Goal: Answer question/provide support: Share knowledge or assist other users

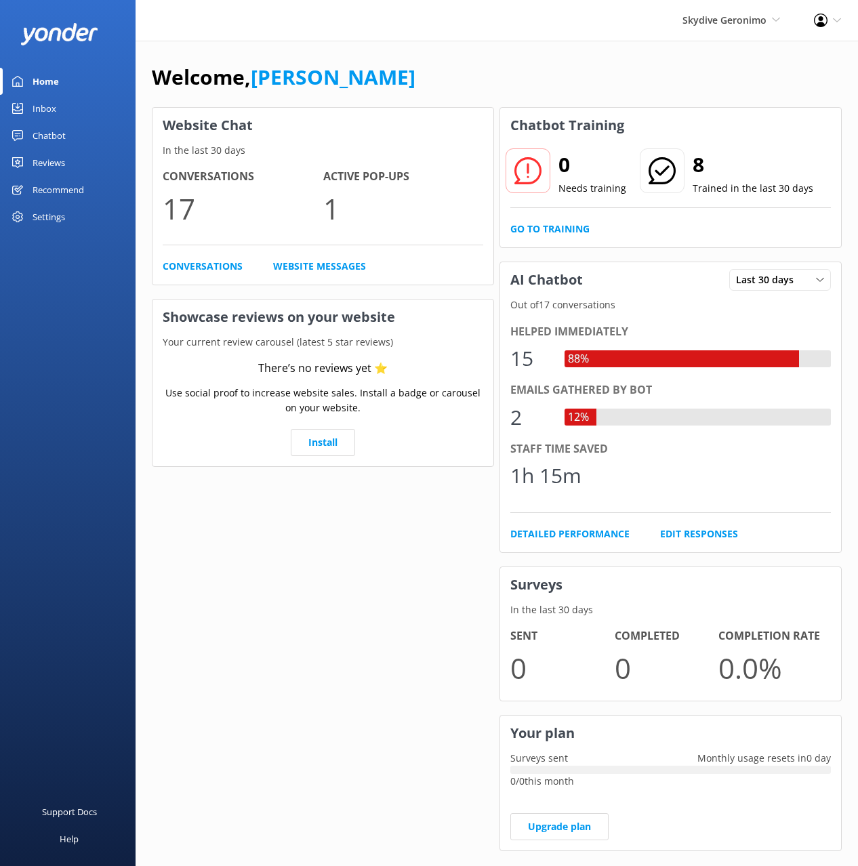
click at [581, 63] on div "Welcome, Mikayla" at bounding box center [497, 84] width 690 height 46
drag, startPoint x: 87, startPoint y: 136, endPoint x: 109, endPoint y: 140, distance: 22.6
click at [87, 135] on link "Chatbot" at bounding box center [67, 135] width 135 height 27
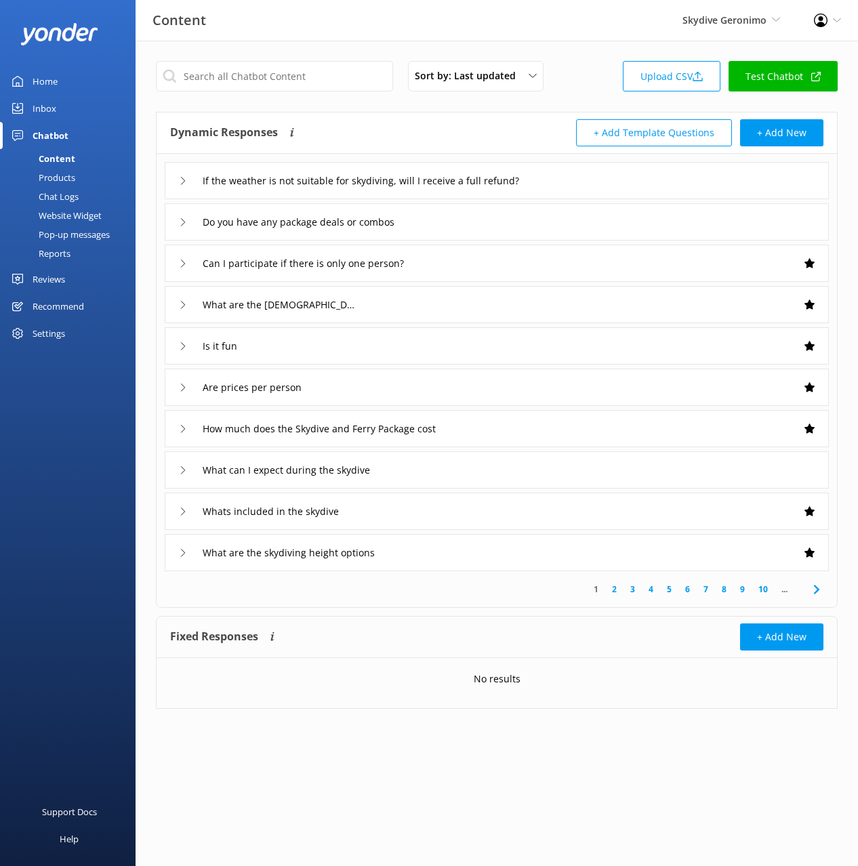
click at [368, 115] on div "Dynamic Responses The chatbot will generate a response based on the content inf…" at bounding box center [496, 132] width 680 height 41
click at [602, 180] on input "If the weather is not suitable for skydiving, will I receive a full refund?" at bounding box center [406, 181] width 423 height 20
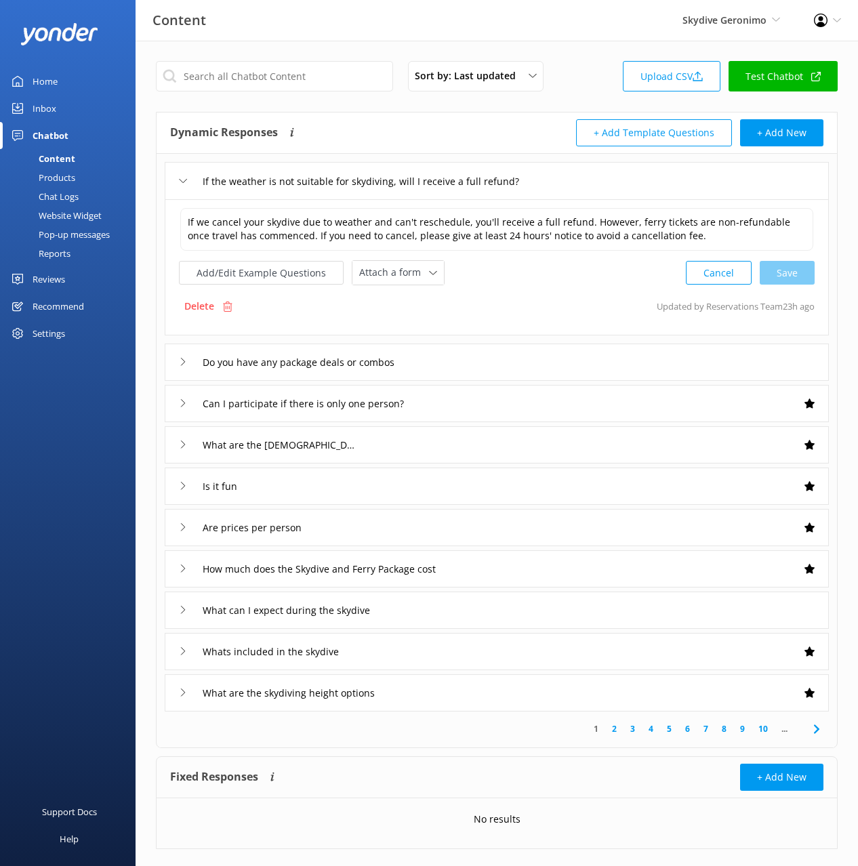
click at [711, 186] on div "If the weather is not suitable for skydiving, will I receive a full refund?" at bounding box center [497, 180] width 664 height 37
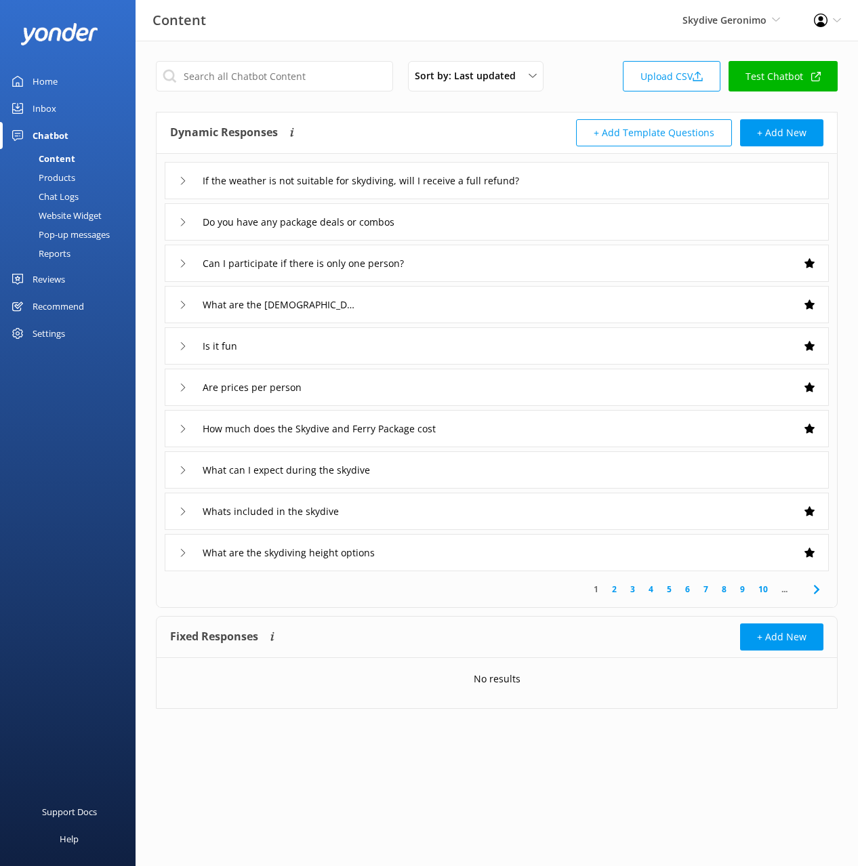
click at [329, 356] on div "Is it fun" at bounding box center [497, 345] width 664 height 37
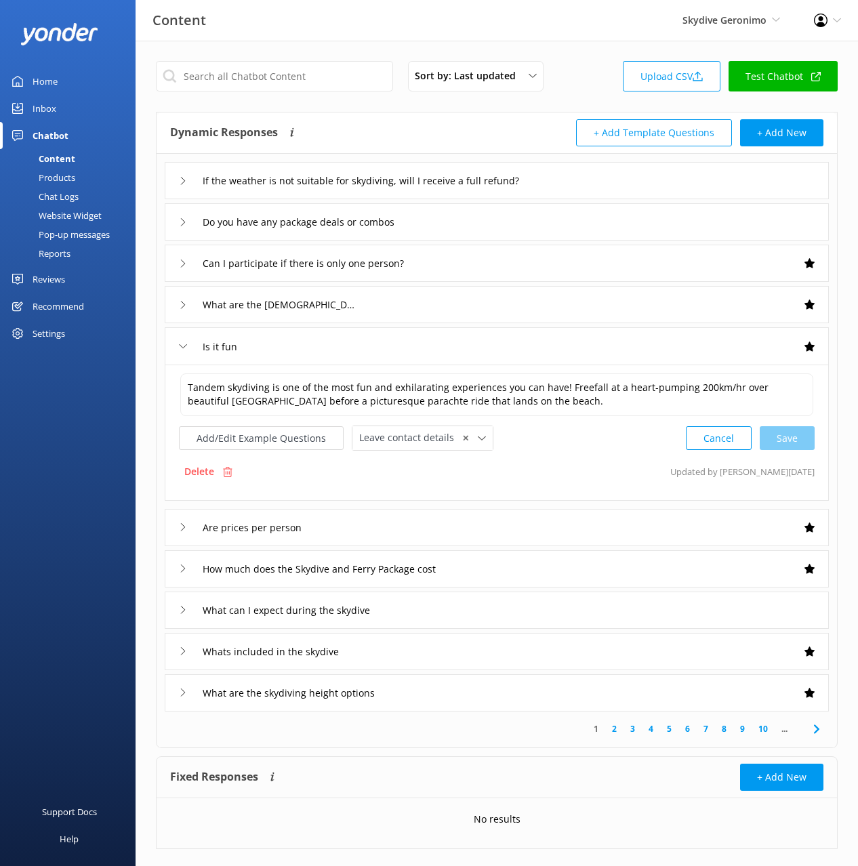
click at [329, 357] on div "Is it fun" at bounding box center [497, 345] width 664 height 37
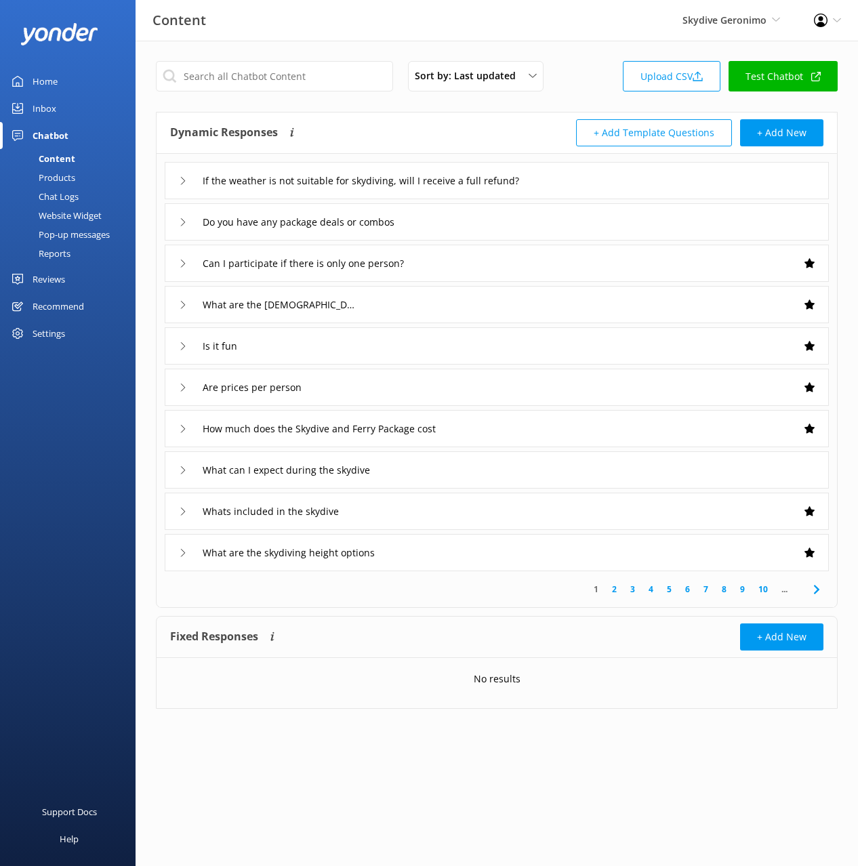
click at [57, 194] on div "Chat Logs" at bounding box center [43, 196] width 70 height 19
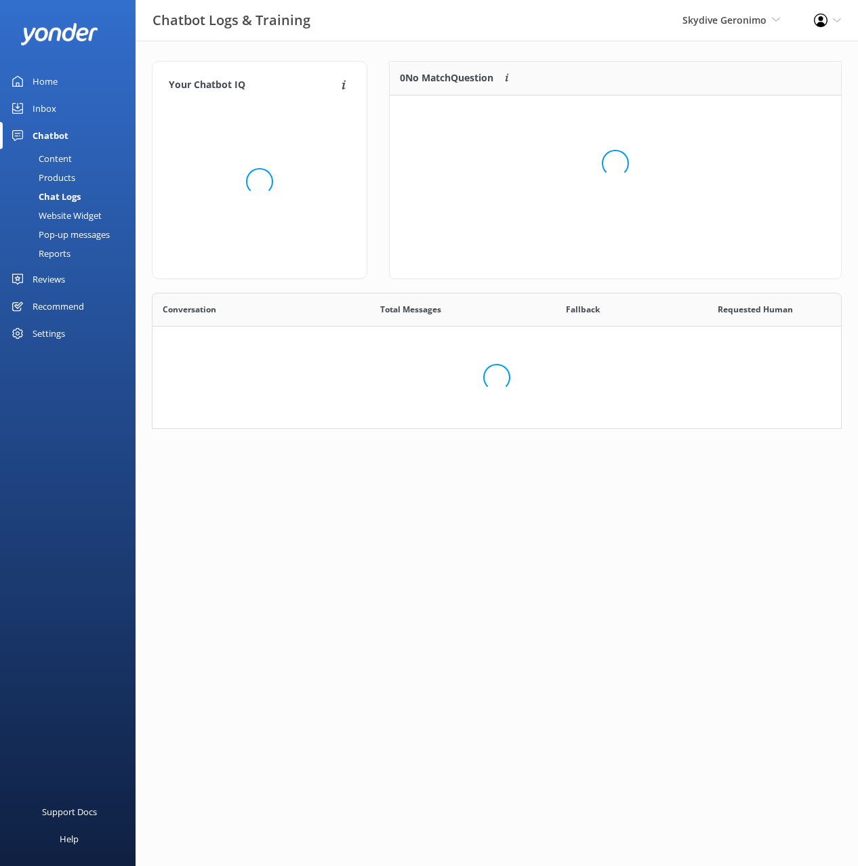
scroll to position [475, 688]
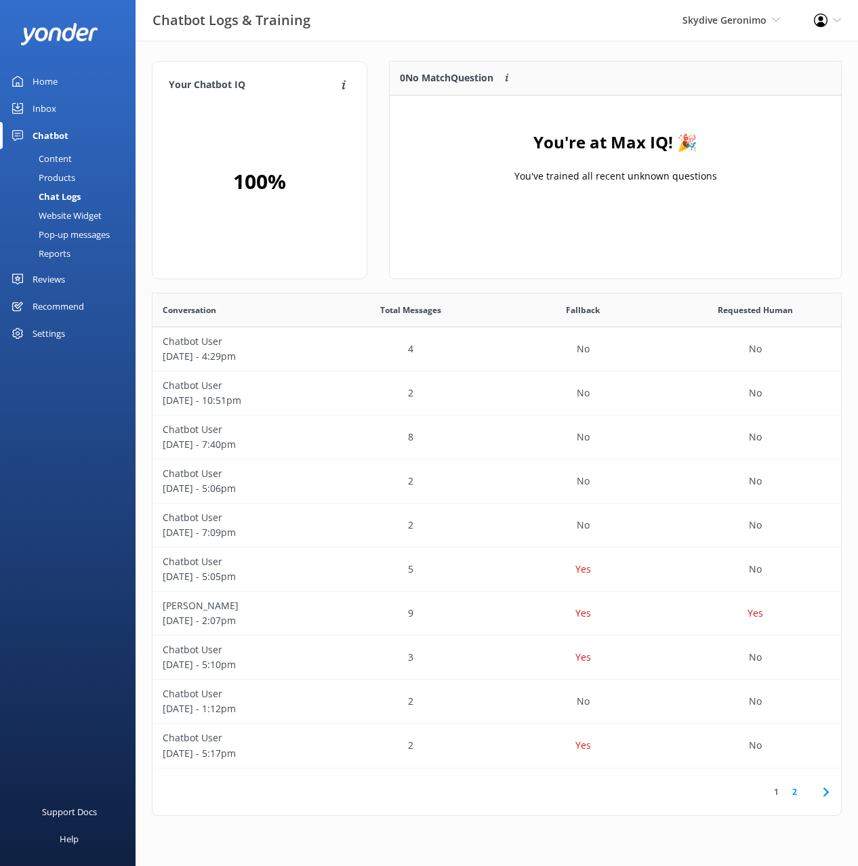
drag, startPoint x: 489, startPoint y: 42, endPoint x: 419, endPoint y: 56, distance: 71.7
click at [488, 42] on div "Your Chatbot IQ Your Chatbot IQ is the percentage of trained FAQs against untra…" at bounding box center [496, 442] width 722 height 802
drag, startPoint x: 63, startPoint y: 112, endPoint x: 115, endPoint y: 99, distance: 53.9
click at [64, 112] on link "Inbox" at bounding box center [67, 108] width 135 height 27
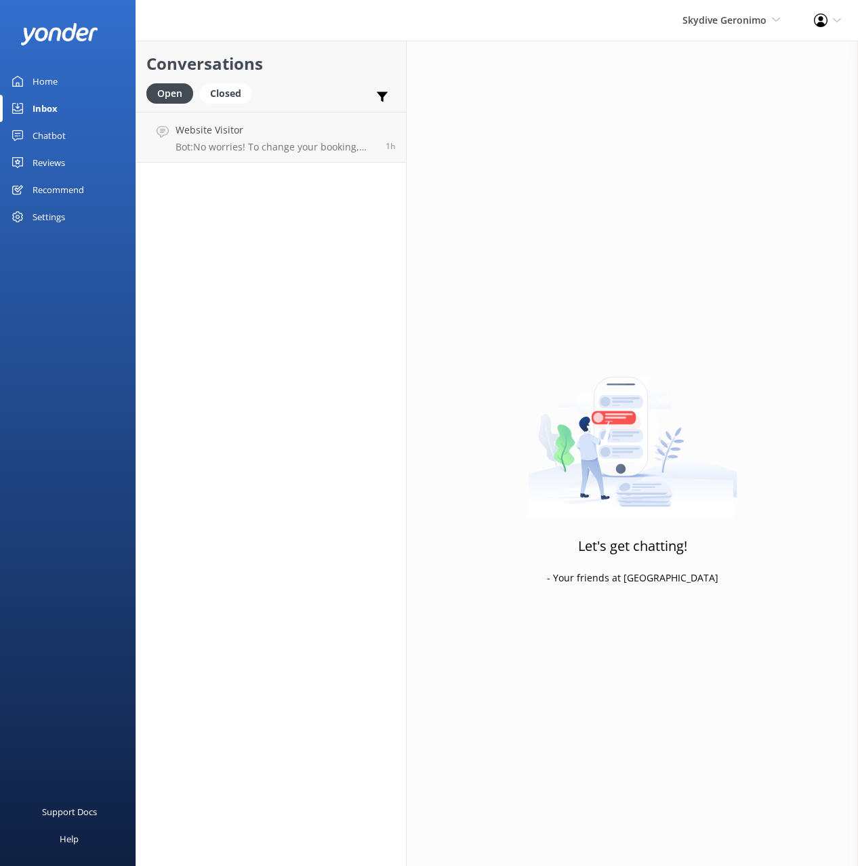
click at [330, 58] on h2 "Conversations" at bounding box center [270, 64] width 249 height 26
click at [308, 148] on p "Bot: No worries! To change your booking, just give us a call at +61 8 9417 8158…" at bounding box center [275, 147] width 200 height 12
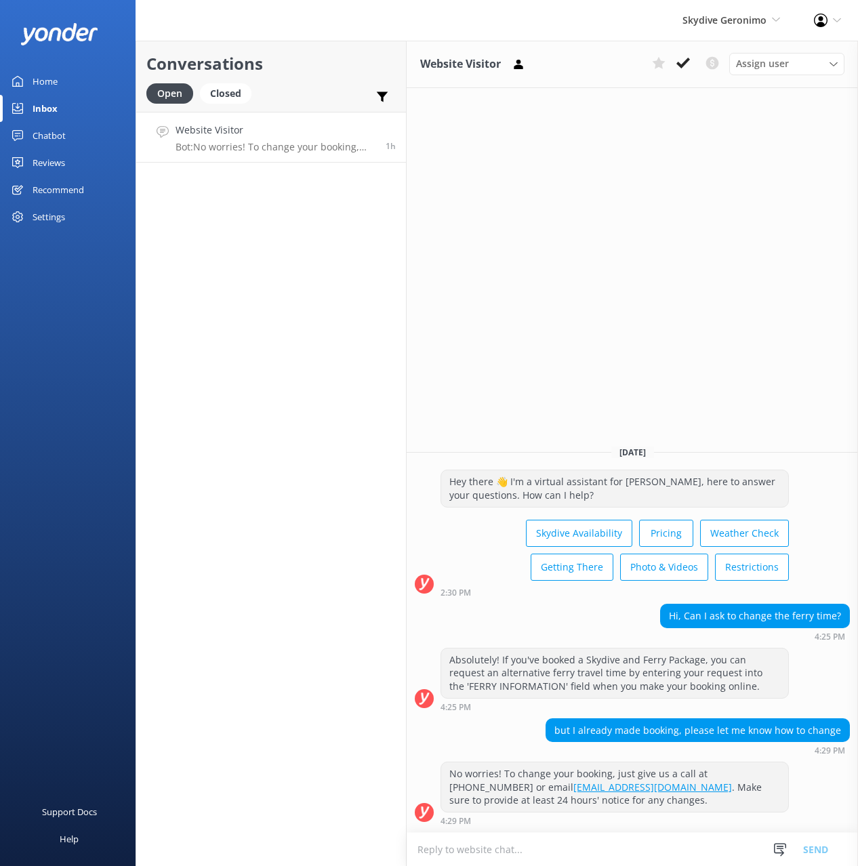
drag, startPoint x: 559, startPoint y: 261, endPoint x: 562, endPoint y: 274, distance: 13.8
click at [559, 261] on div "Website Visitor Assign user Amy Reservations Team Today Hey there 👋 I'm a virtu…" at bounding box center [631, 453] width 451 height 825
drag, startPoint x: 230, startPoint y: 92, endPoint x: 286, endPoint y: 79, distance: 57.8
click at [231, 92] on div "Closed" at bounding box center [225, 93] width 51 height 20
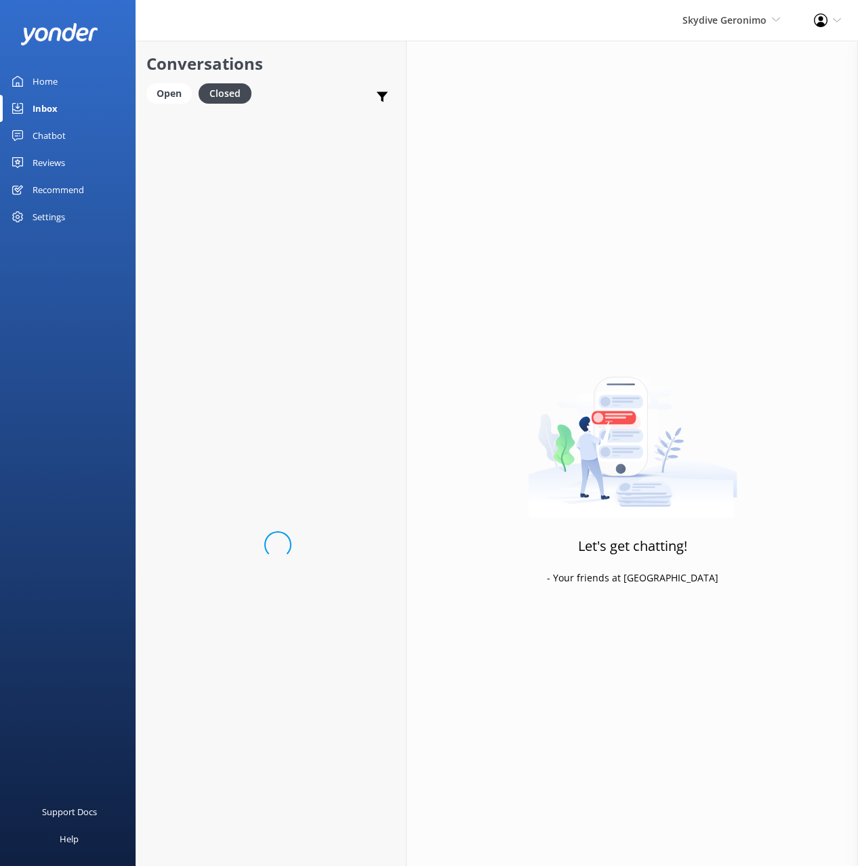
click at [331, 75] on h2 "Conversations" at bounding box center [270, 64] width 249 height 26
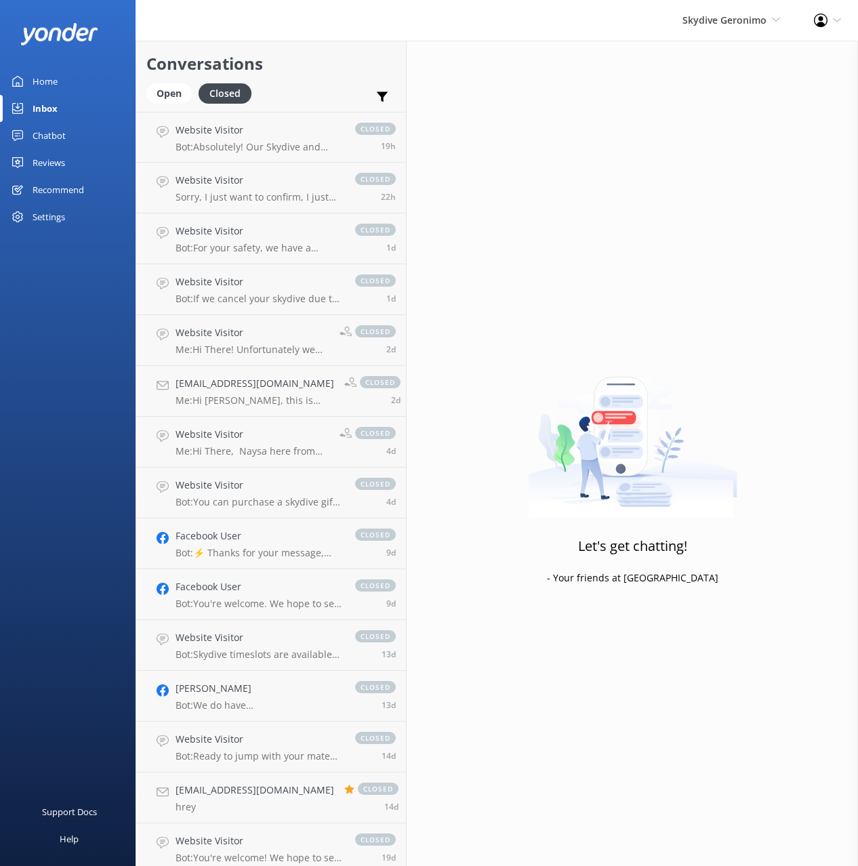
click at [272, 136] on h4 "Website Visitor" at bounding box center [258, 130] width 166 height 15
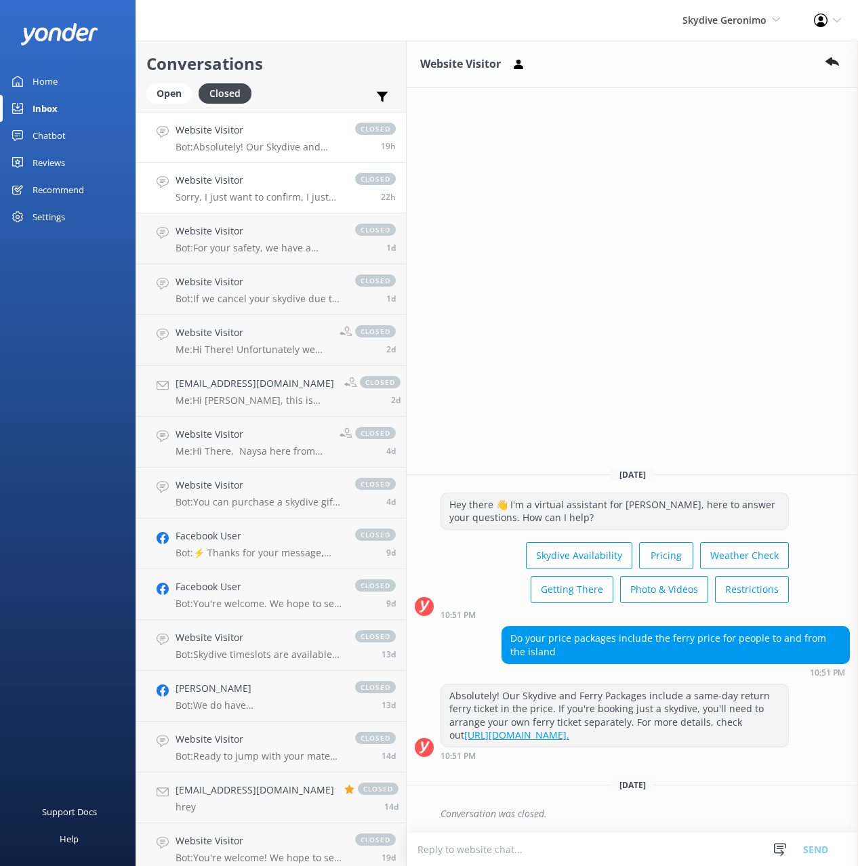
click at [262, 190] on div "Website Visitor Sorry, I just want to confirm, I just made a booking for Oct 2n…" at bounding box center [258, 188] width 166 height 30
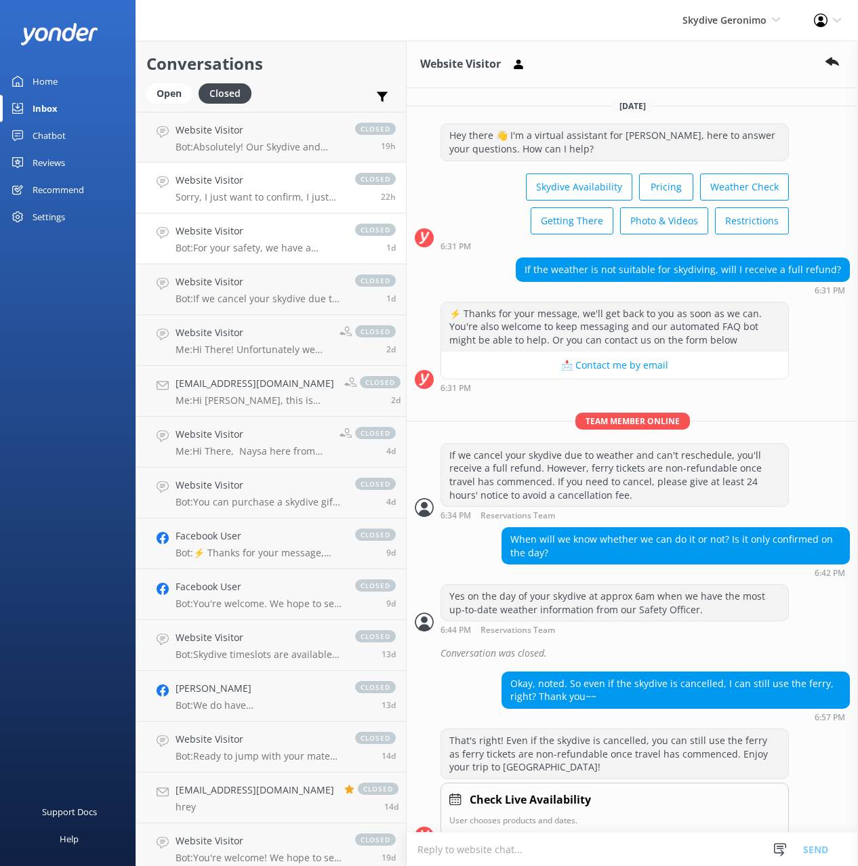
click at [286, 240] on div "Website Visitor Bot: For your safety, we have a weight limit of 95kgs for all t…" at bounding box center [258, 239] width 166 height 30
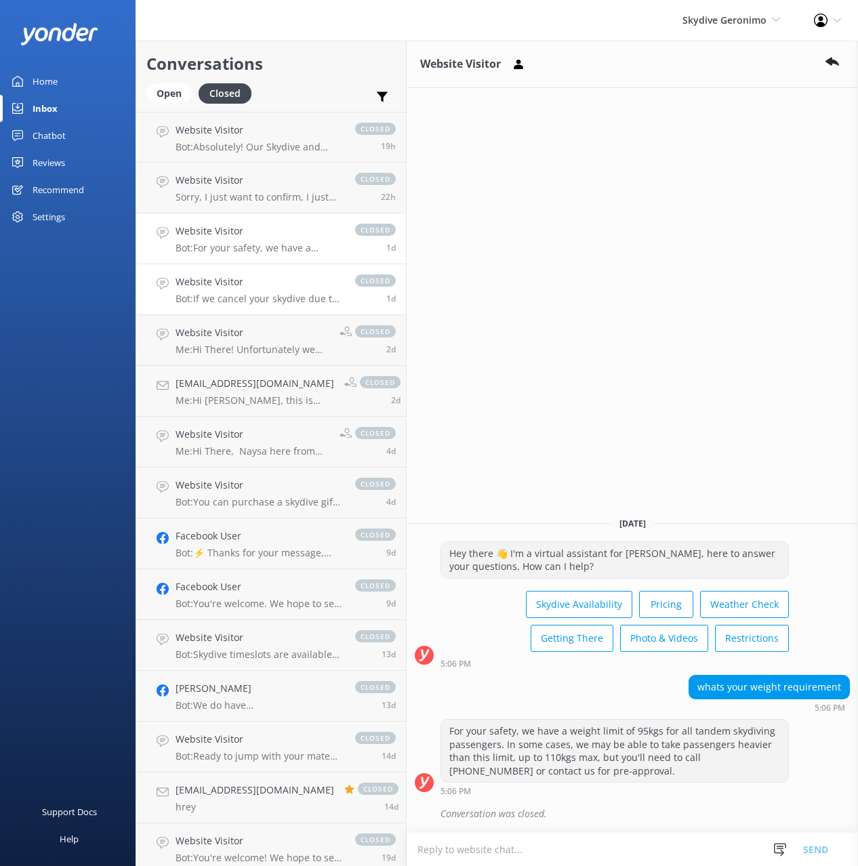
click at [289, 284] on h4 "Website Visitor" at bounding box center [258, 281] width 166 height 15
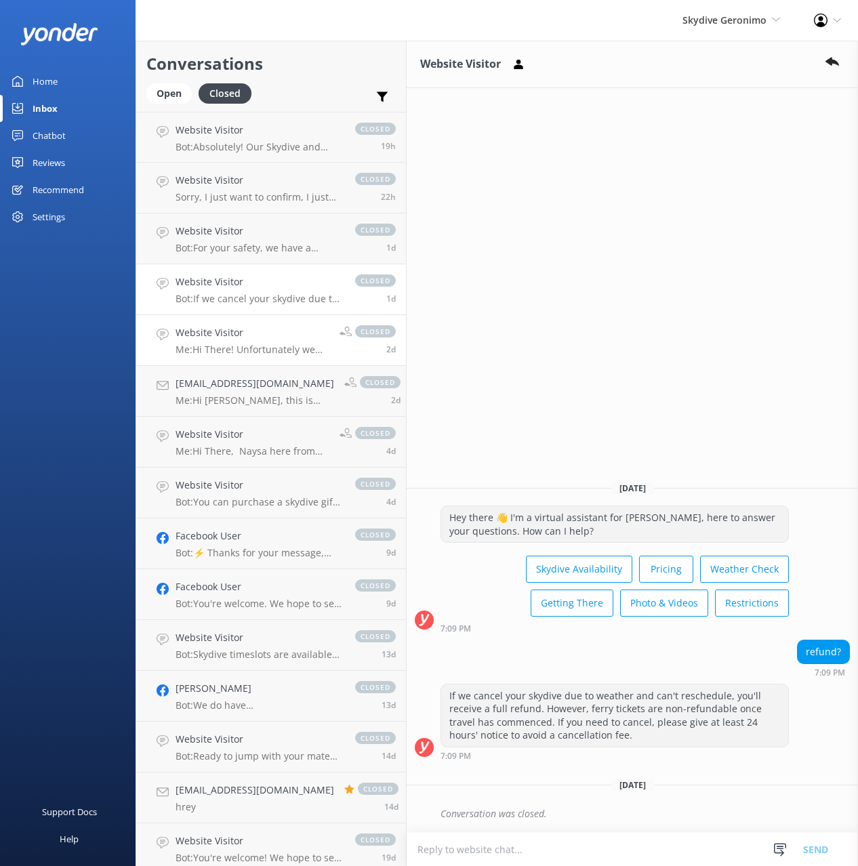
click at [278, 348] on p "Me: Hi There! Unfortunately we don't have any active promo's going at the momen…" at bounding box center [252, 349] width 154 height 12
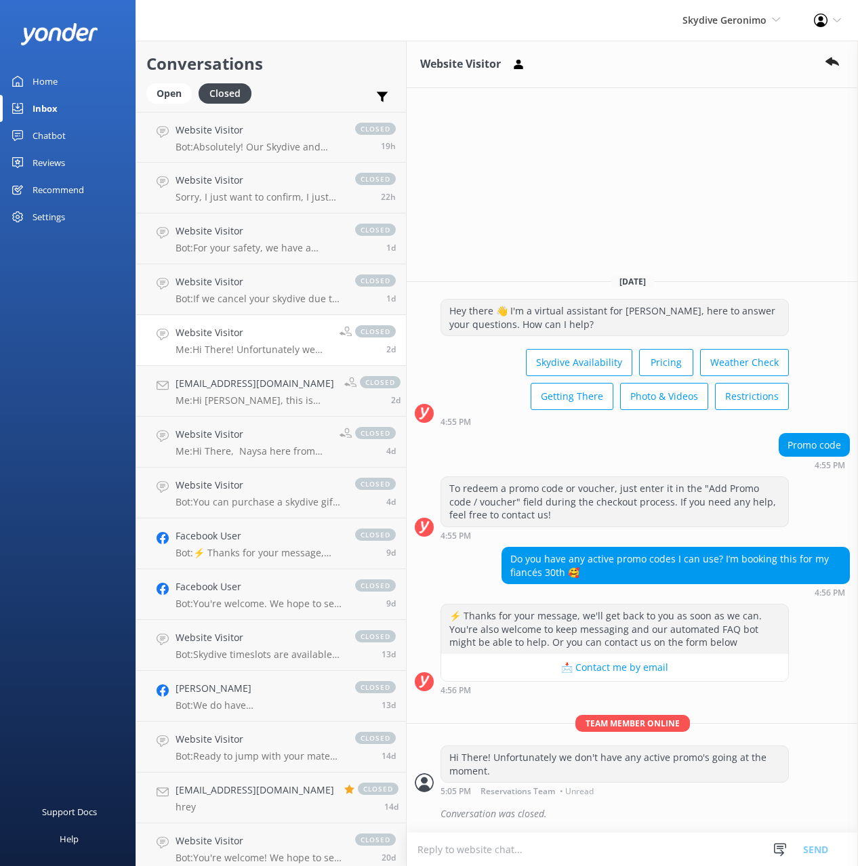
click at [509, 774] on div "Hi There! Unfortunately we don't have any active promo's going at the moment." at bounding box center [614, 764] width 347 height 36
drag, startPoint x: 505, startPoint y: 768, endPoint x: 493, endPoint y: 759, distance: 15.6
click at [493, 759] on div "Hi There! Unfortunately we don't have any active promo's going at the moment." at bounding box center [614, 764] width 347 height 36
copy div "Unfortunately we don't have any active promo's going at the moment."
drag, startPoint x: 45, startPoint y: 130, endPoint x: 62, endPoint y: 140, distance: 19.4
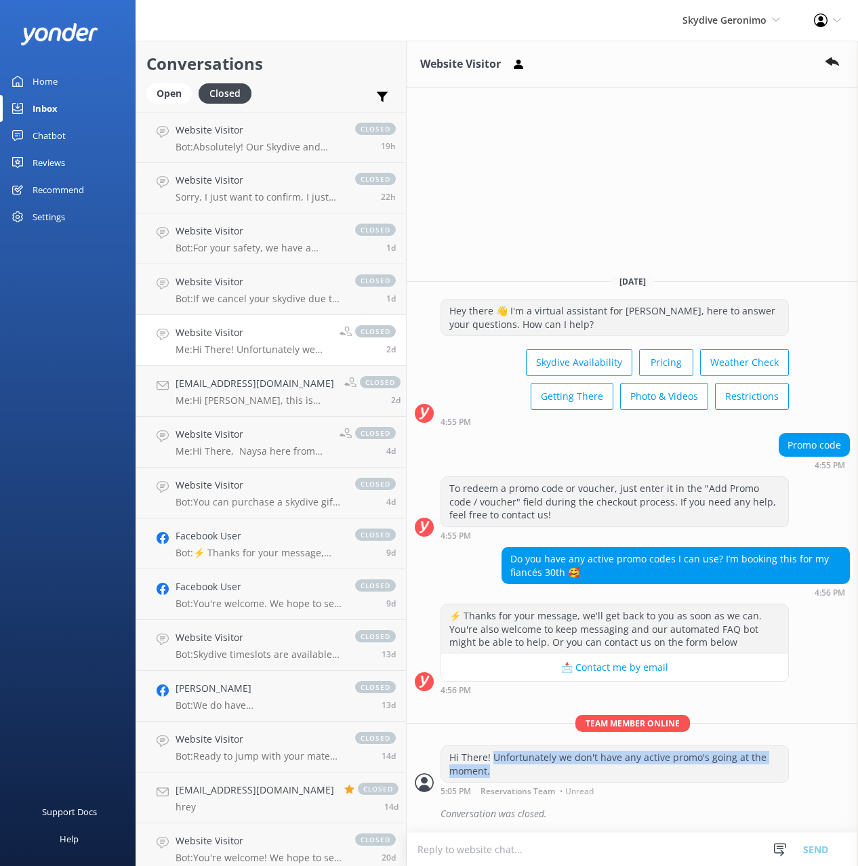
click at [46, 131] on div "Chatbot" at bounding box center [49, 135] width 33 height 27
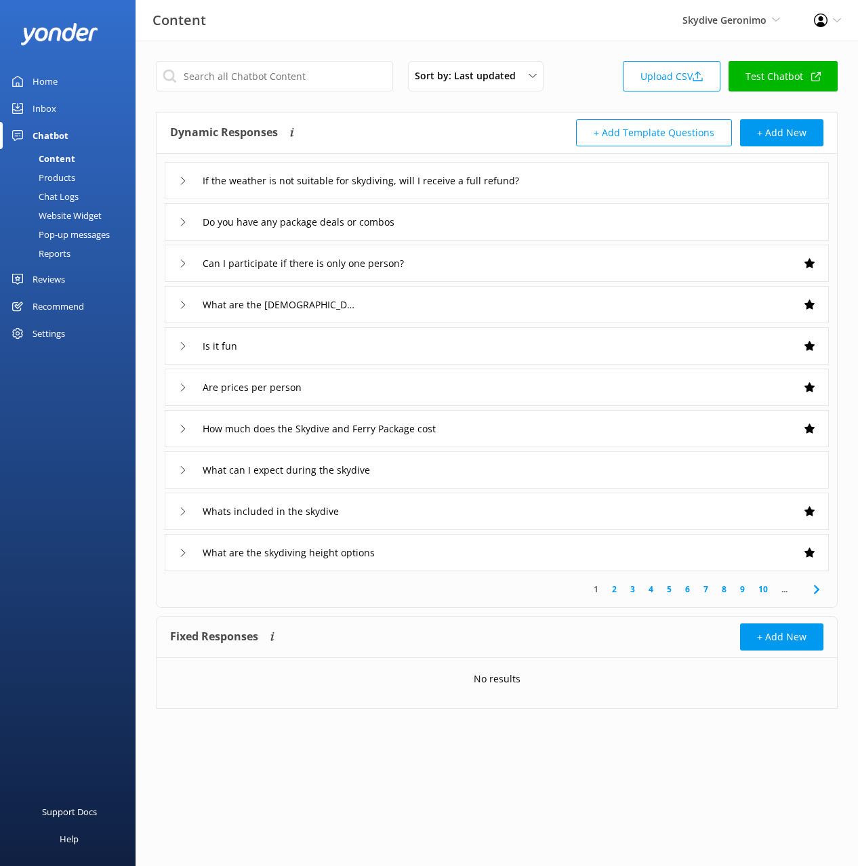
drag, startPoint x: 501, startPoint y: 115, endPoint x: 304, endPoint y: 163, distance: 202.8
click at [494, 117] on div "Dynamic Responses The chatbot will generate a response based on the content inf…" at bounding box center [496, 132] width 680 height 41
click at [69, 196] on div "Chat Logs" at bounding box center [43, 196] width 70 height 19
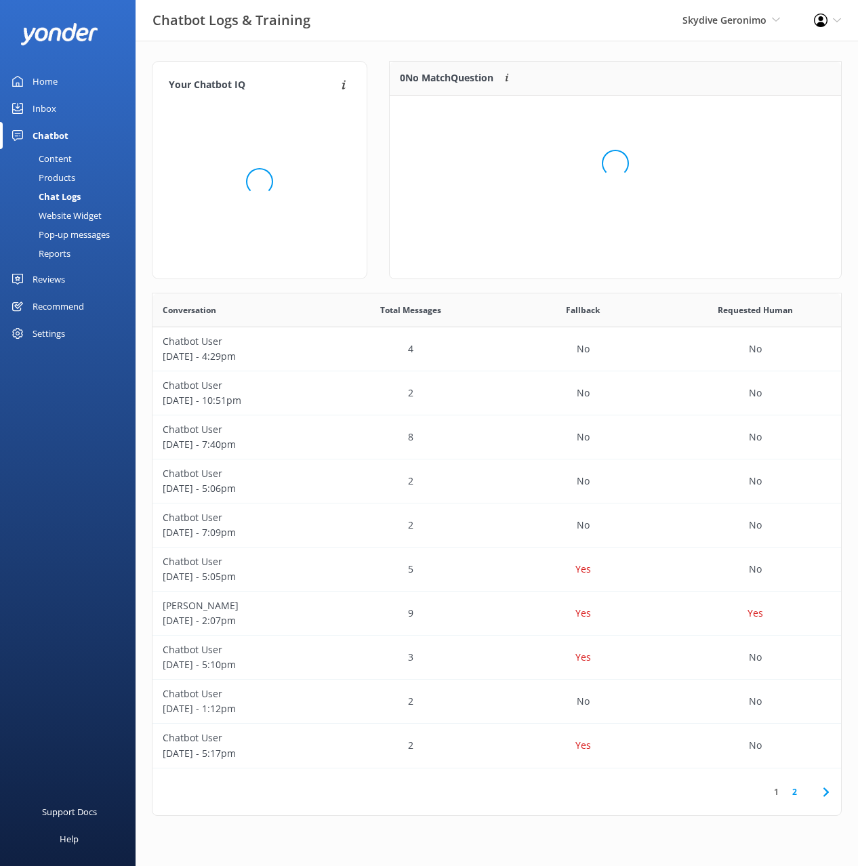
scroll to position [475, 688]
click at [63, 154] on div "Content" at bounding box center [40, 158] width 64 height 19
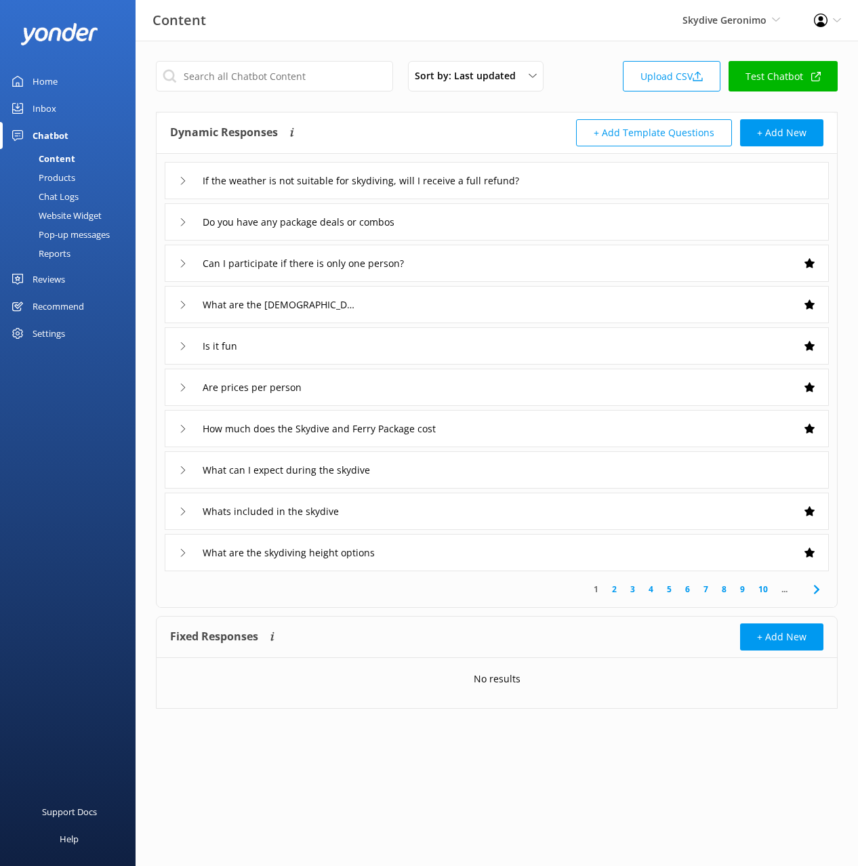
drag, startPoint x: 416, startPoint y: 117, endPoint x: 323, endPoint y: 95, distance: 95.3
click at [408, 115] on div "Dynamic Responses The chatbot will generate a response based on the content inf…" at bounding box center [496, 132] width 680 height 41
click at [276, 72] on input "text" at bounding box center [274, 76] width 237 height 30
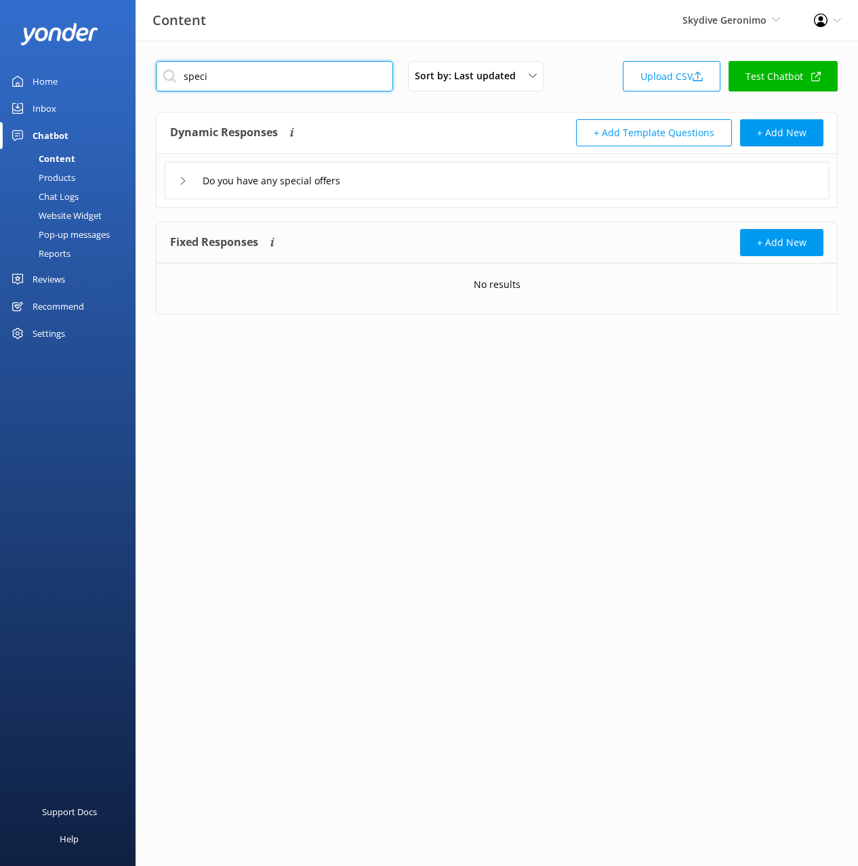
type input "speci"
drag, startPoint x: 433, startPoint y: 130, endPoint x: 436, endPoint y: 150, distance: 20.6
click at [433, 130] on div "Dynamic Responses The chatbot will generate a response based on the content inf…" at bounding box center [333, 132] width 327 height 27
click at [448, 175] on div "Do you have any special offers" at bounding box center [497, 180] width 664 height 37
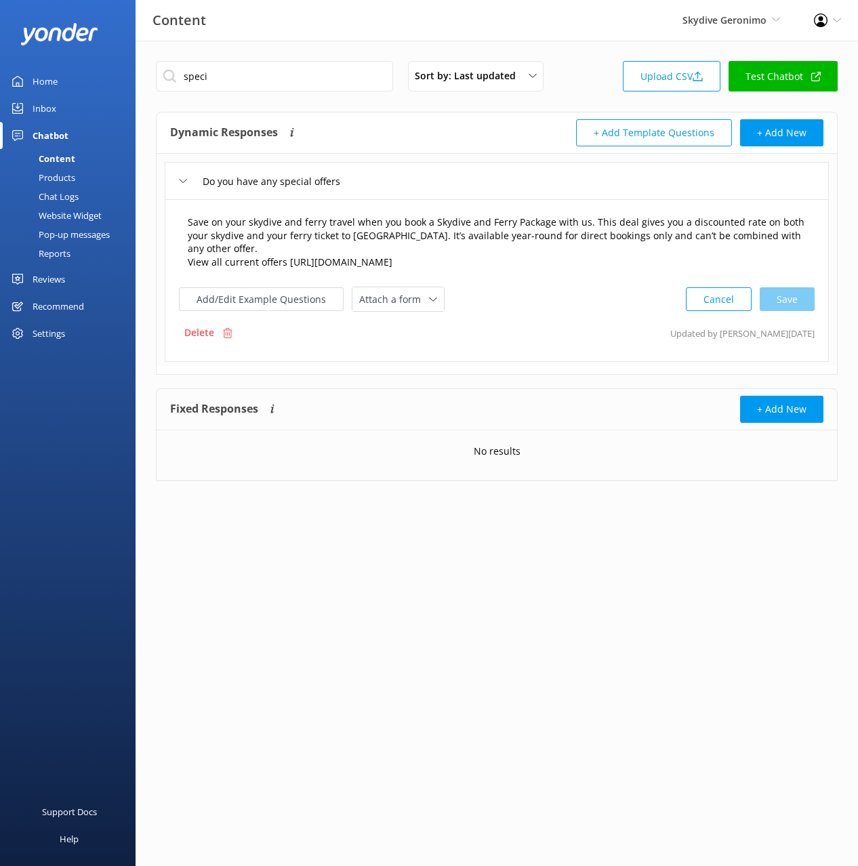
drag, startPoint x: 186, startPoint y: 259, endPoint x: 200, endPoint y: 277, distance: 22.6
click at [186, 259] on textarea "Save on your skydive and ferry travel when you book a Skydive and Ferry Package…" at bounding box center [496, 242] width 633 height 69
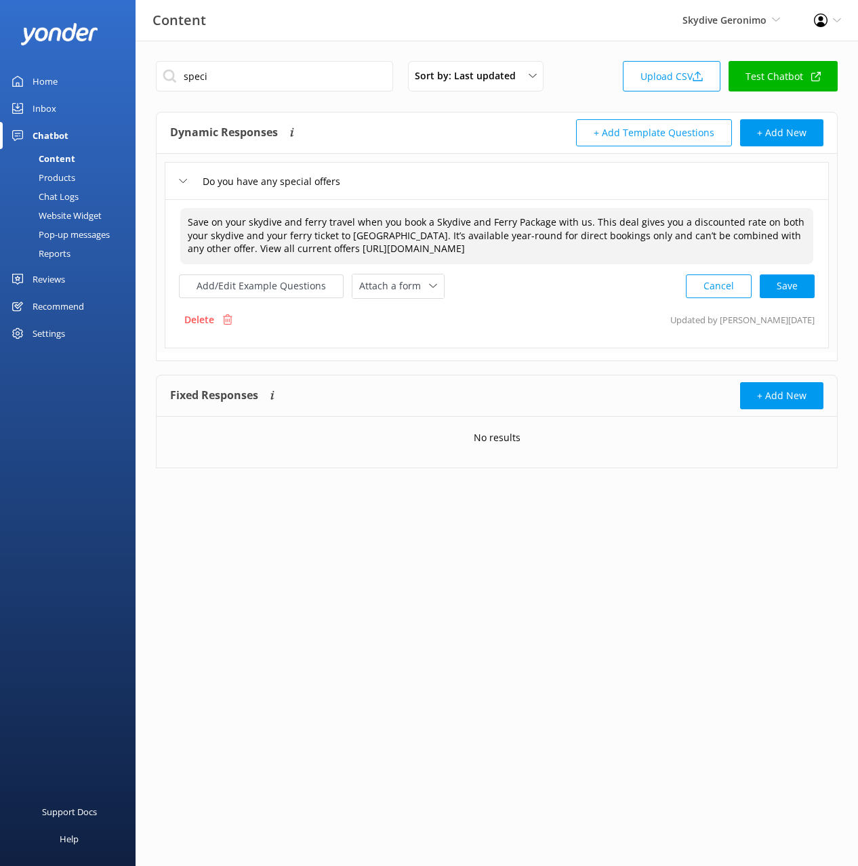
drag, startPoint x: 796, startPoint y: 287, endPoint x: 771, endPoint y: 292, distance: 25.6
click at [796, 287] on div "Cancel Save" at bounding box center [750, 286] width 129 height 25
type textarea "Save on your skydive and ferry travel when you book a Skydive and Ferry Package…"
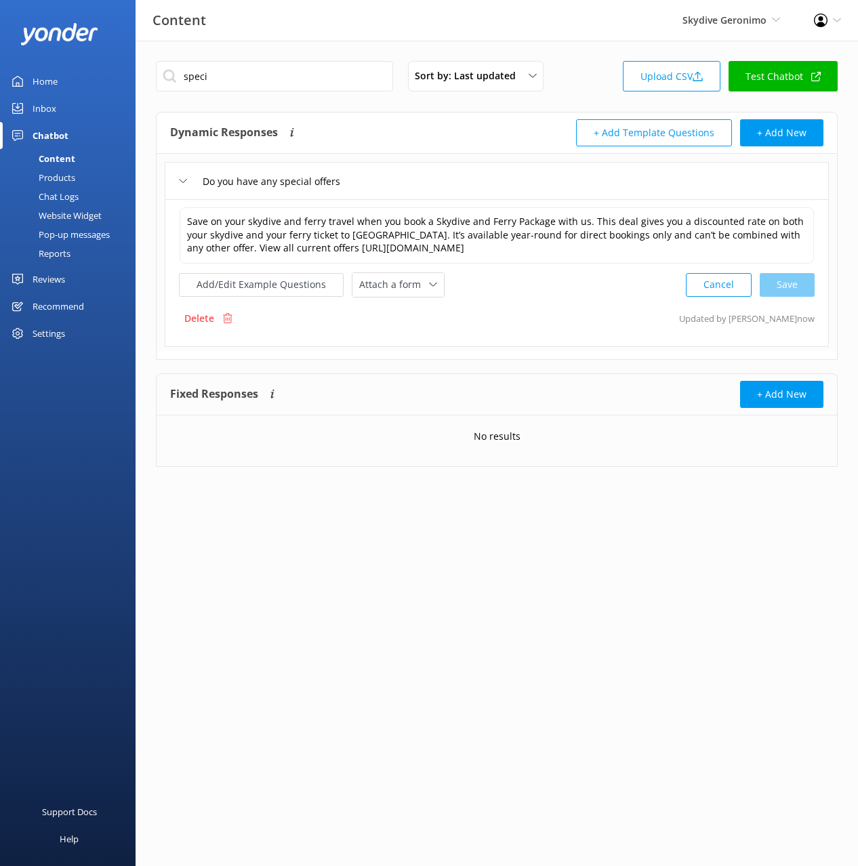
click at [47, 108] on div "Inbox" at bounding box center [45, 108] width 24 height 27
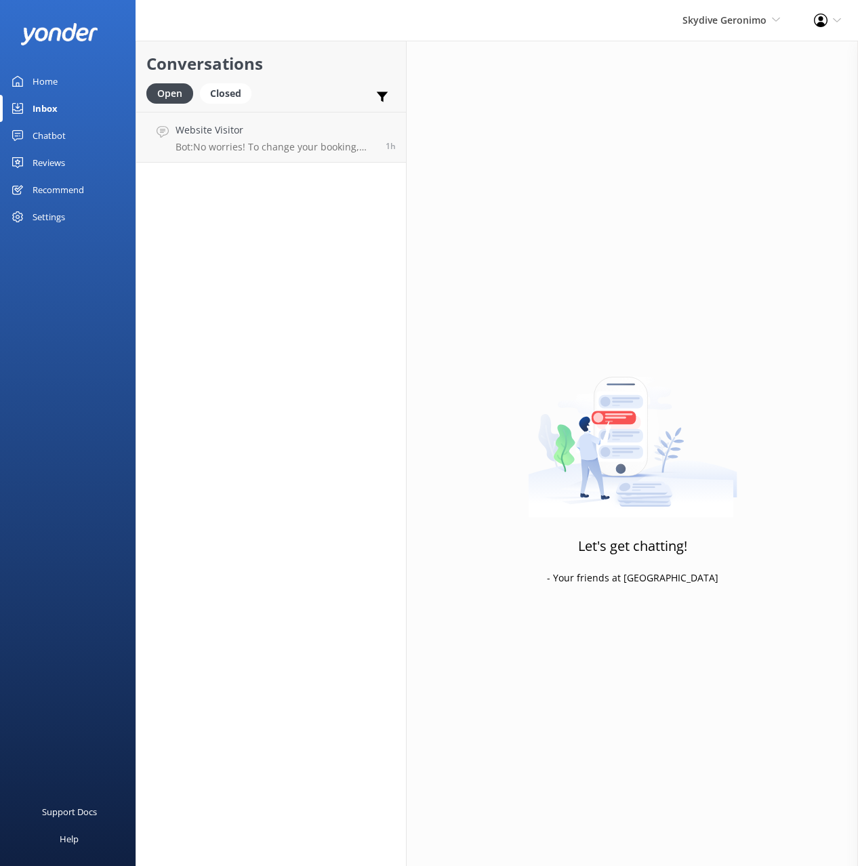
drag, startPoint x: 49, startPoint y: 144, endPoint x: 58, endPoint y: 144, distance: 8.8
click at [50, 142] on div "Chatbot" at bounding box center [49, 135] width 33 height 27
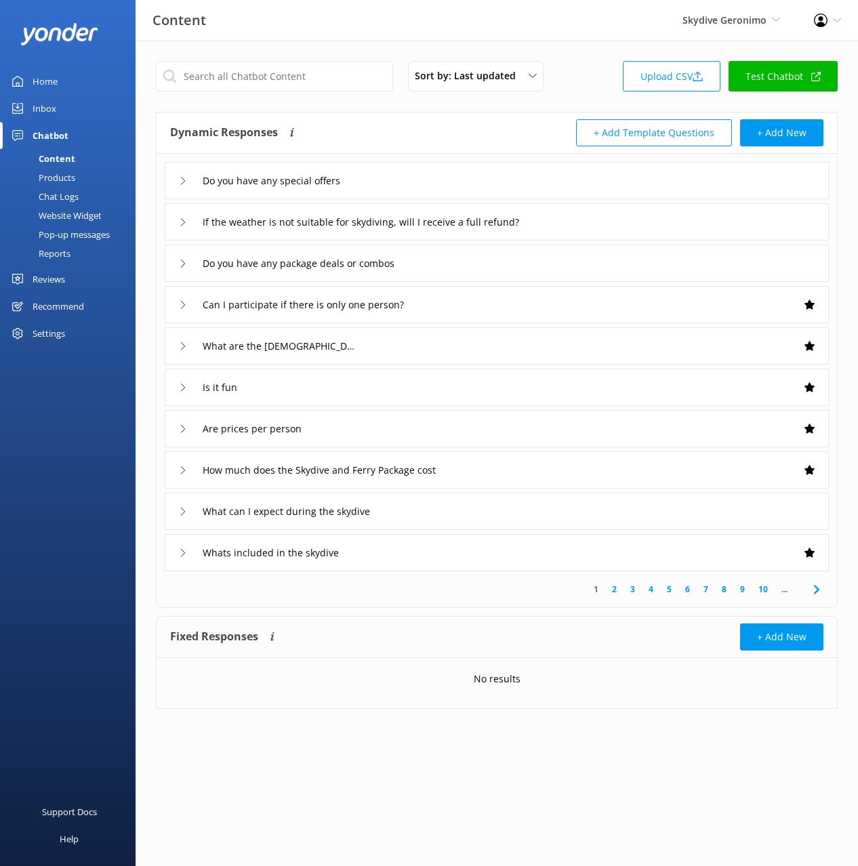
drag, startPoint x: 441, startPoint y: 172, endPoint x: 415, endPoint y: 198, distance: 36.9
click at [440, 173] on div "Do you have any special offers" at bounding box center [497, 180] width 664 height 37
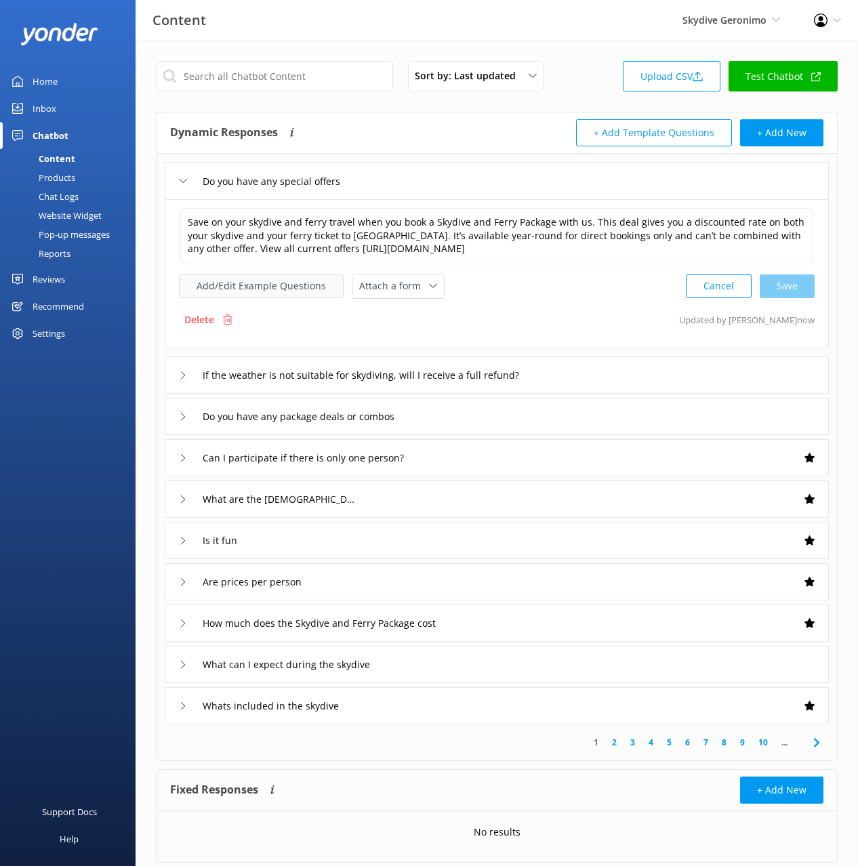
click at [243, 287] on button "Add/Edit Example Questions" at bounding box center [261, 286] width 165 height 24
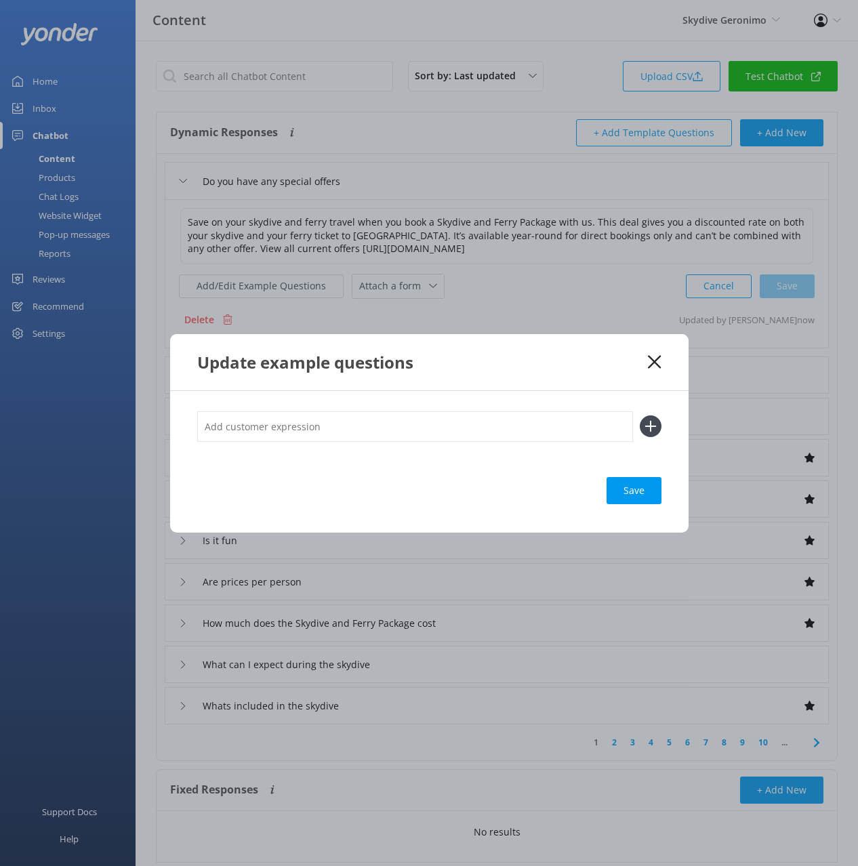
click at [433, 429] on input "text" at bounding box center [415, 426] width 436 height 30
paste input "Unfortunately we don't have any active promo's going at the moment."
type input "Unfortunately we don't have any active promo's going at the moment."
click at [640, 415] on button at bounding box center [651, 426] width 22 height 22
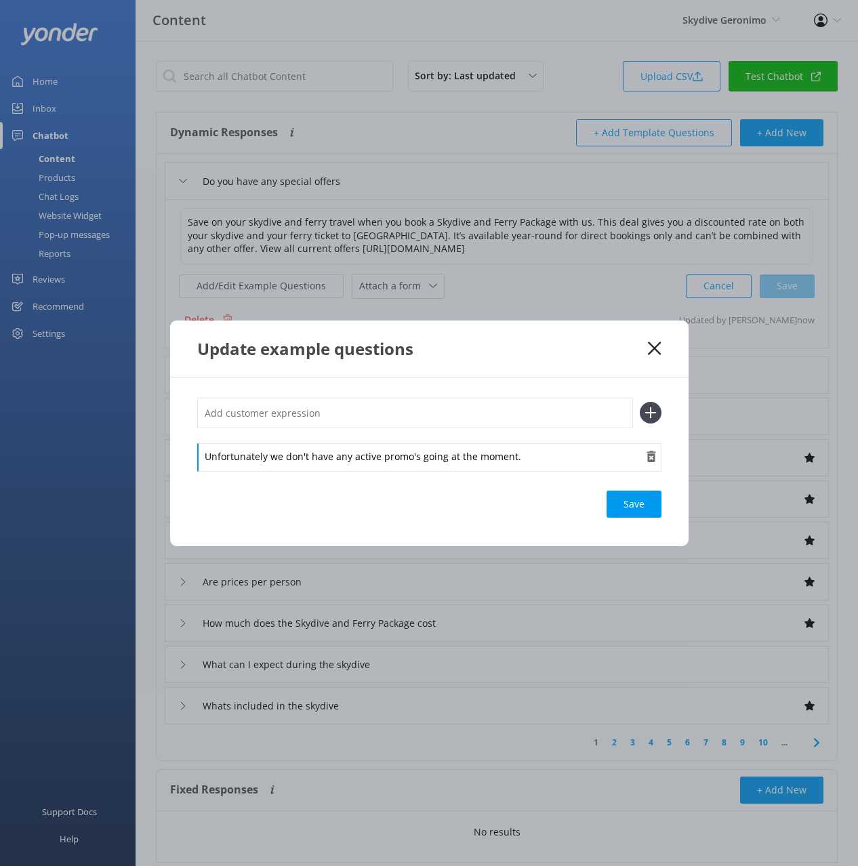
click at [516, 454] on div "Unfortunately we don't have any active promo's going at the moment." at bounding box center [429, 457] width 464 height 28
click at [642, 505] on div "Save" at bounding box center [633, 503] width 55 height 27
drag, startPoint x: 656, startPoint y: 350, endPoint x: 504, endPoint y: 234, distance: 191.5
click at [654, 349] on use at bounding box center [654, 347] width 13 height 13
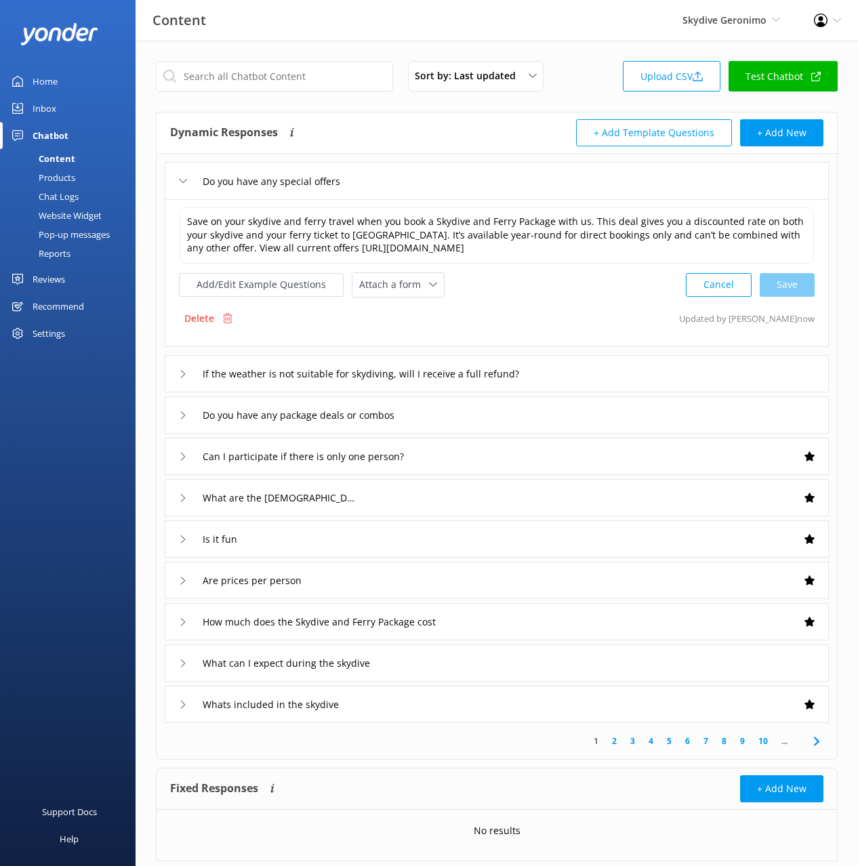
click at [39, 119] on div "Inbox" at bounding box center [45, 108] width 24 height 27
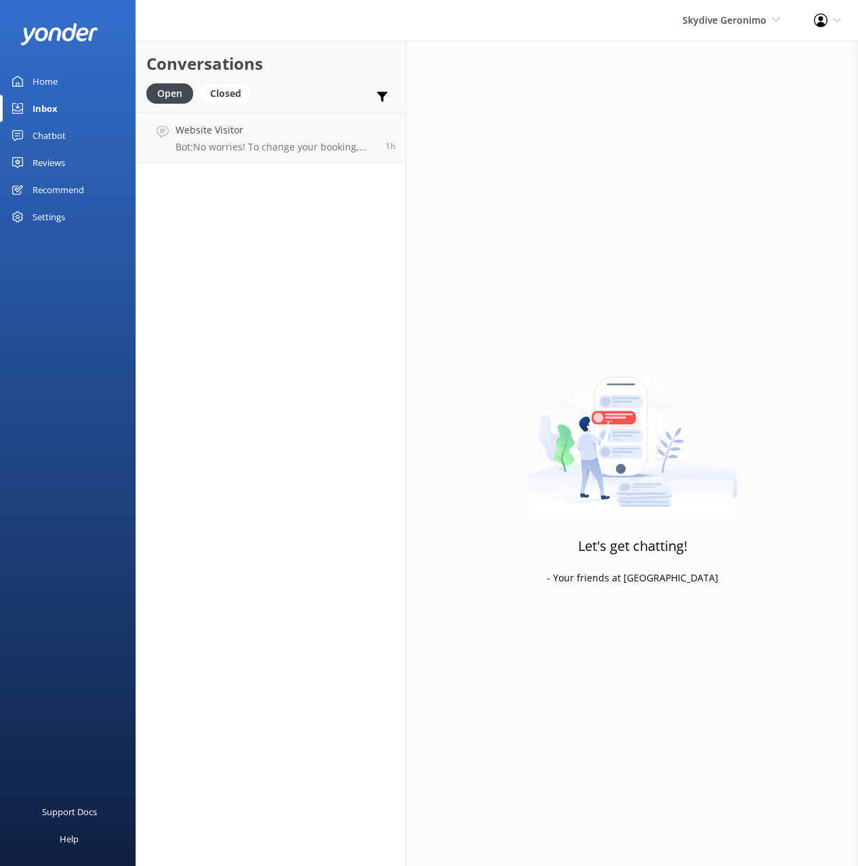
drag, startPoint x: 238, startPoint y: 93, endPoint x: 350, endPoint y: 83, distance: 111.6
click at [238, 93] on div "Closed" at bounding box center [225, 93] width 51 height 20
drag, startPoint x: 361, startPoint y: 83, endPoint x: 340, endPoint y: 119, distance: 42.2
click at [360, 83] on div "Open Closed Important Converted Assigned to me Unassigned" at bounding box center [270, 99] width 249 height 33
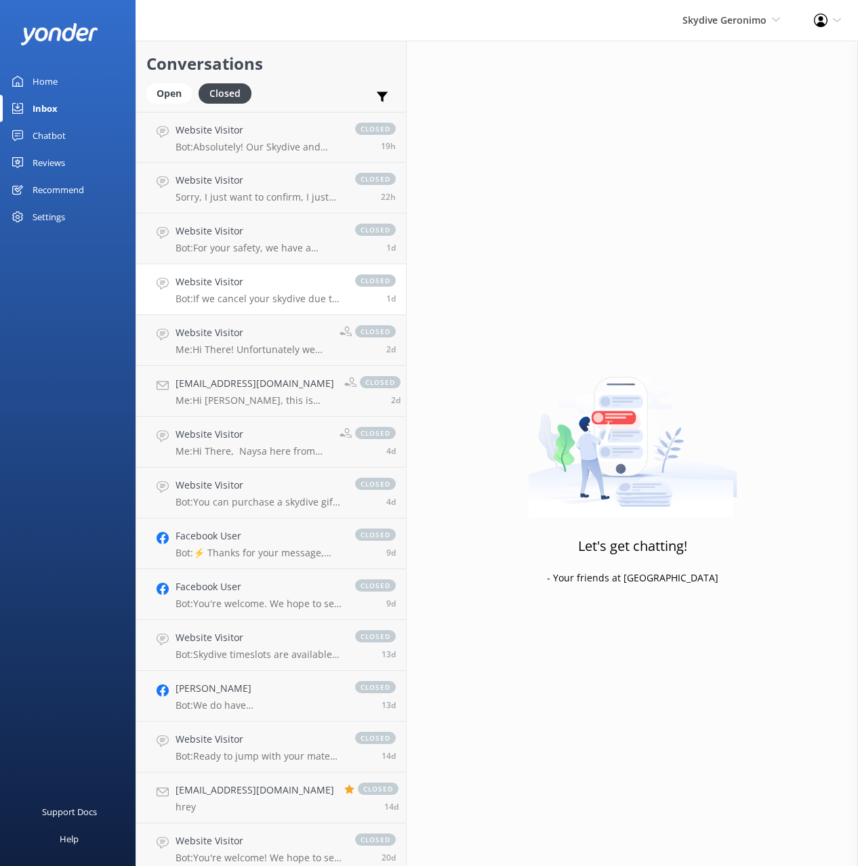
click at [271, 288] on h4 "Website Visitor" at bounding box center [258, 281] width 166 height 15
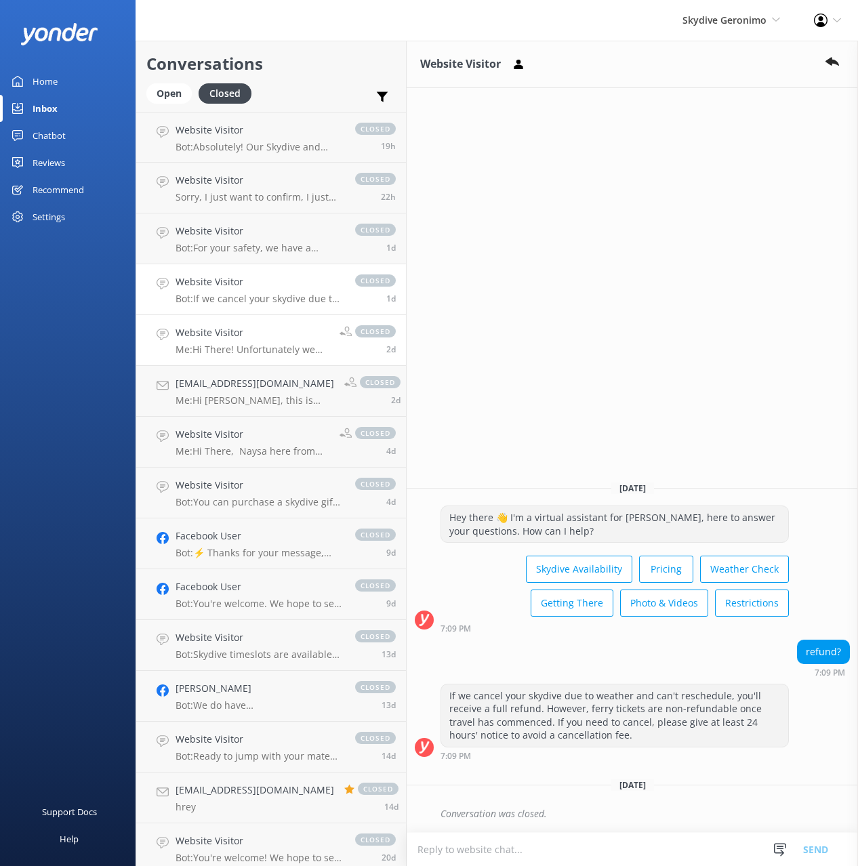
click at [258, 348] on p "Me: Hi There! Unfortunately we don't have any active promo's going at the momen…" at bounding box center [252, 349] width 154 height 12
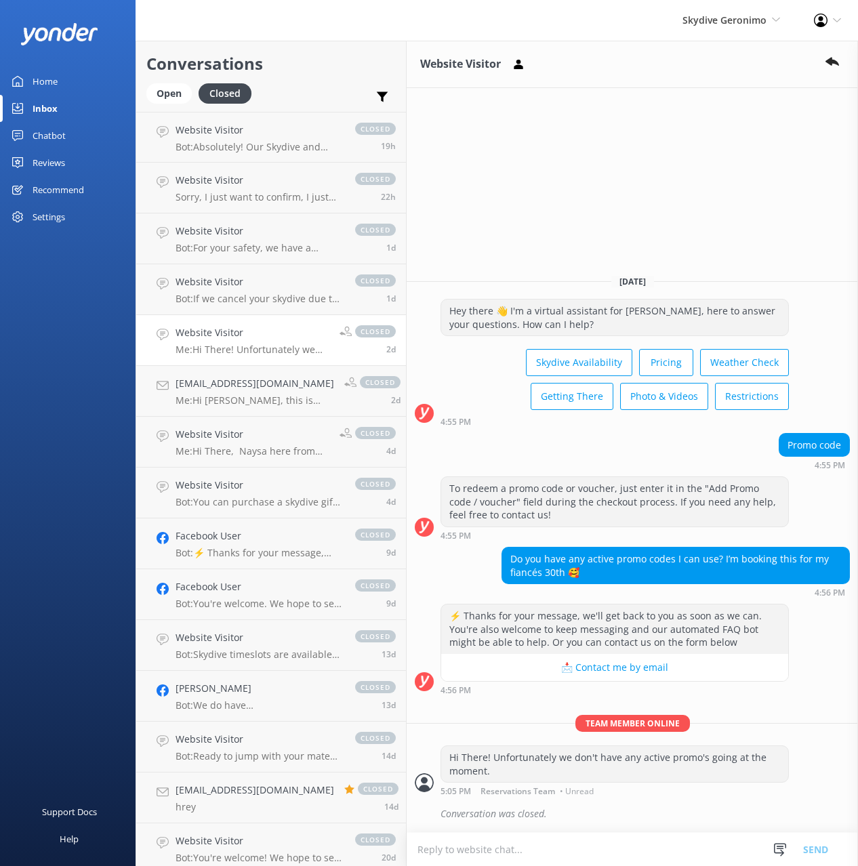
drag, startPoint x: 625, startPoint y: 574, endPoint x: 604, endPoint y: 574, distance: 21.0
click at [623, 574] on div "Do you have any active promo codes I can use? I’m booking this for my fiancés 3…" at bounding box center [675, 565] width 347 height 36
drag, startPoint x: 560, startPoint y: 572, endPoint x: 490, endPoint y: 560, distance: 70.8
click at [490, 560] on div "Do you have any active promo codes I can use? I’m booking this for my fiancés 3…" at bounding box center [631, 572] width 451 height 50
copy div "Do you have any active promo codes I can use? I’m booking this for my fiancés 3…"
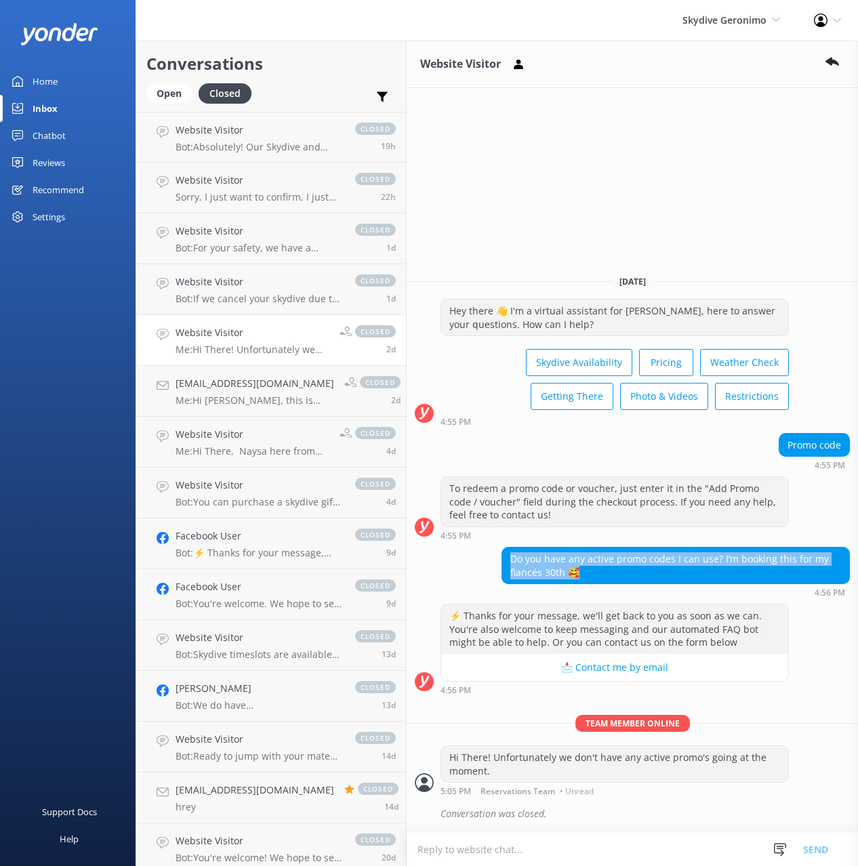
click at [21, 135] on icon at bounding box center [17, 135] width 11 height 11
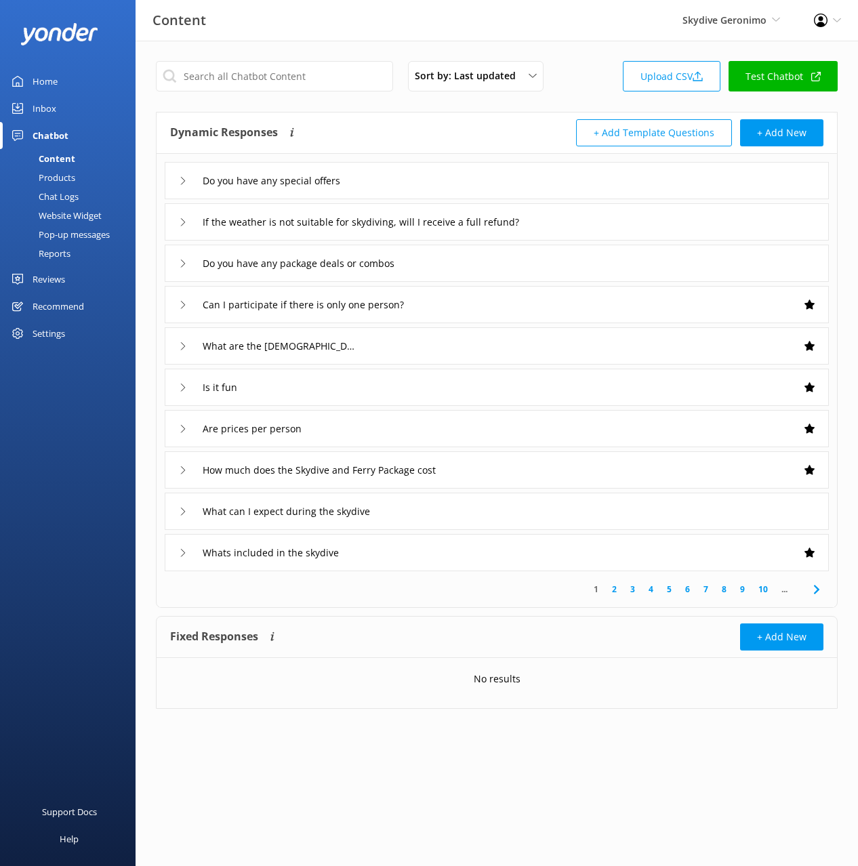
click at [474, 131] on div "Dynamic Responses The chatbot will generate a response based on the content inf…" at bounding box center [333, 132] width 327 height 27
click at [400, 198] on div "Do you have any special offers" at bounding box center [497, 180] width 664 height 37
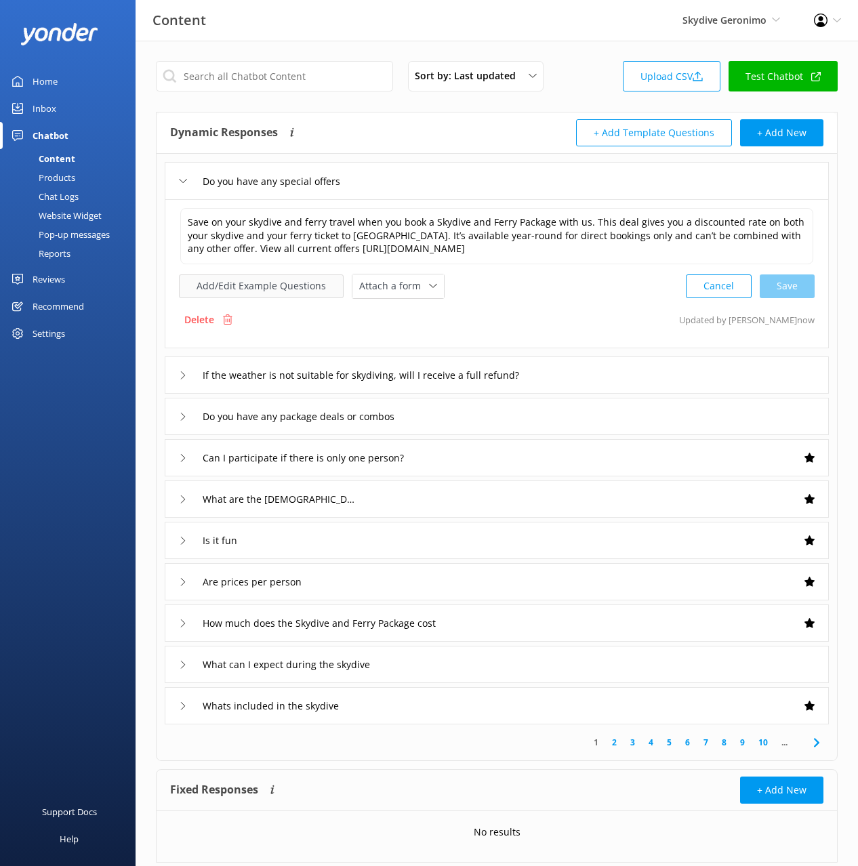
click at [252, 295] on button "Add/Edit Example Questions" at bounding box center [261, 286] width 165 height 24
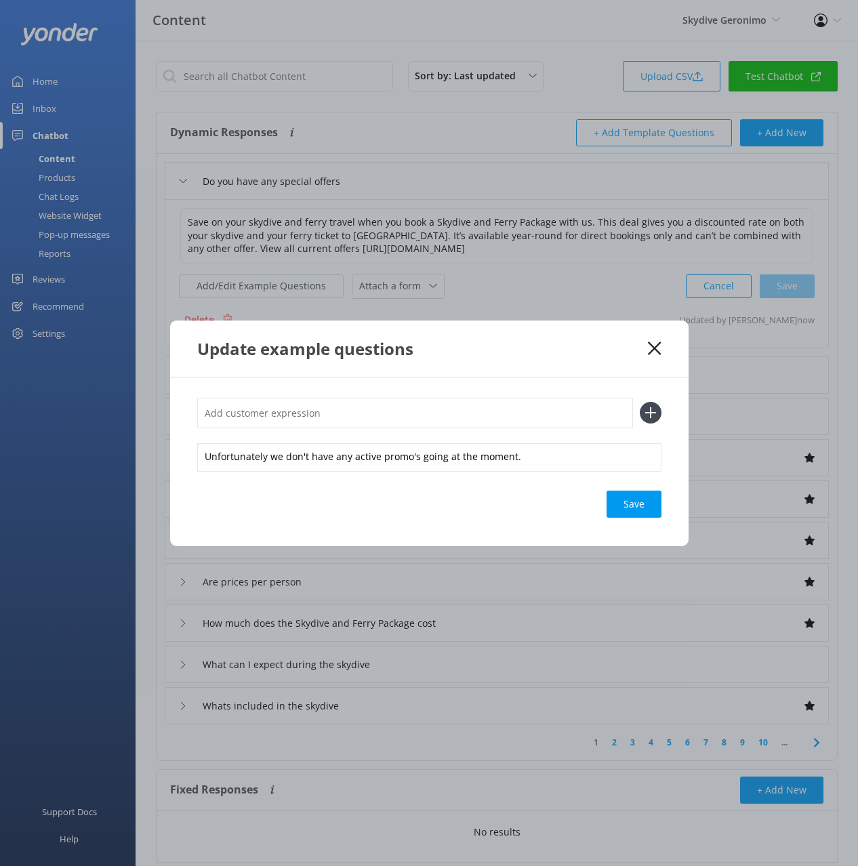
click at [572, 407] on input "text" at bounding box center [415, 413] width 436 height 30
paste input "Do you have any active promo codes I can use? I’m booking this for my fiancés 3…"
type input "Do you have any active promo codes I can use? I’m booking this for my fiancés 3…"
click at [640, 402] on button at bounding box center [651, 413] width 22 height 22
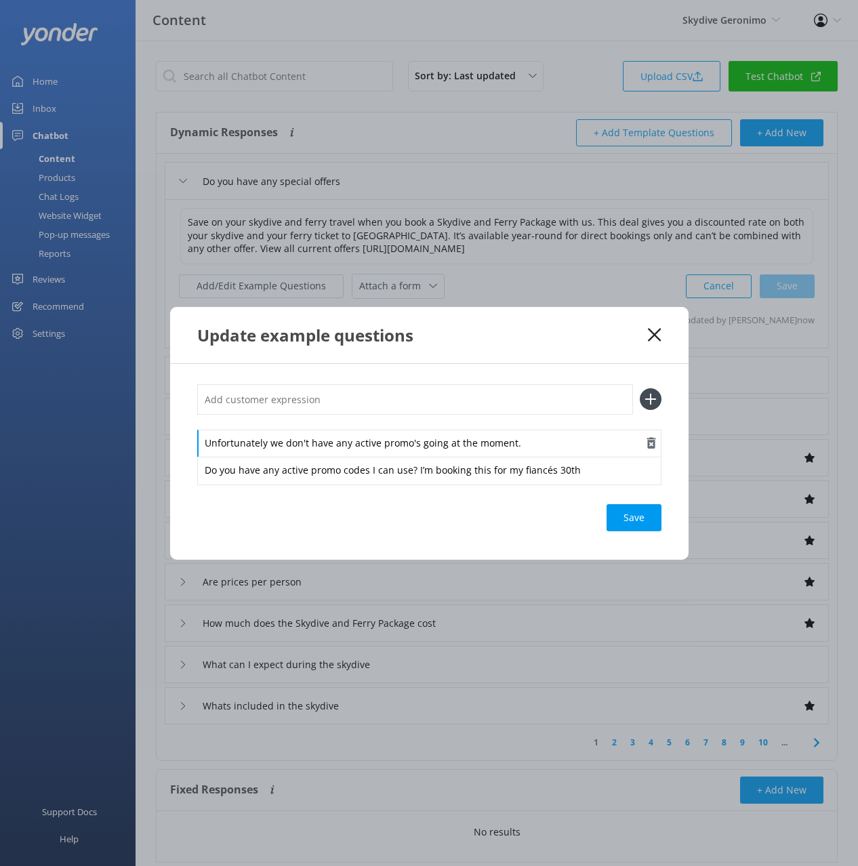
drag, startPoint x: 570, startPoint y: 443, endPoint x: 631, endPoint y: 444, distance: 61.0
click at [570, 443] on div "Unfortunately we don't have any active promo's going at the moment." at bounding box center [429, 444] width 464 height 28
click at [650, 442] on use "button" at bounding box center [650, 443] width 9 height 12
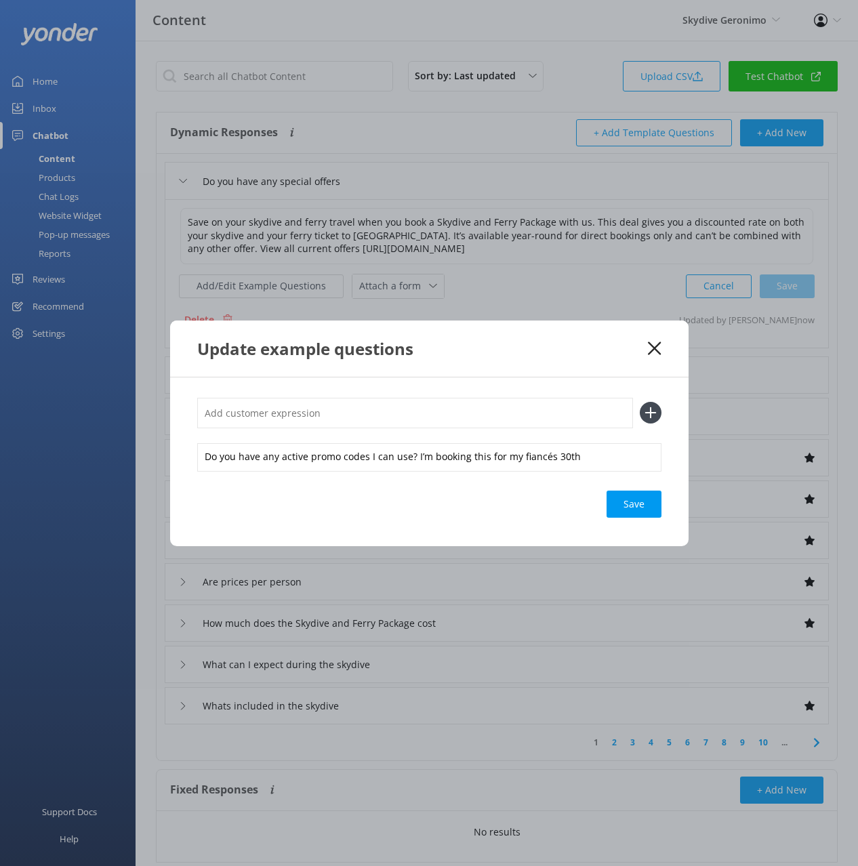
click at [549, 408] on input "text" at bounding box center [415, 413] width 436 height 30
type input "promo codes"
click at [640, 402] on button at bounding box center [651, 413] width 22 height 22
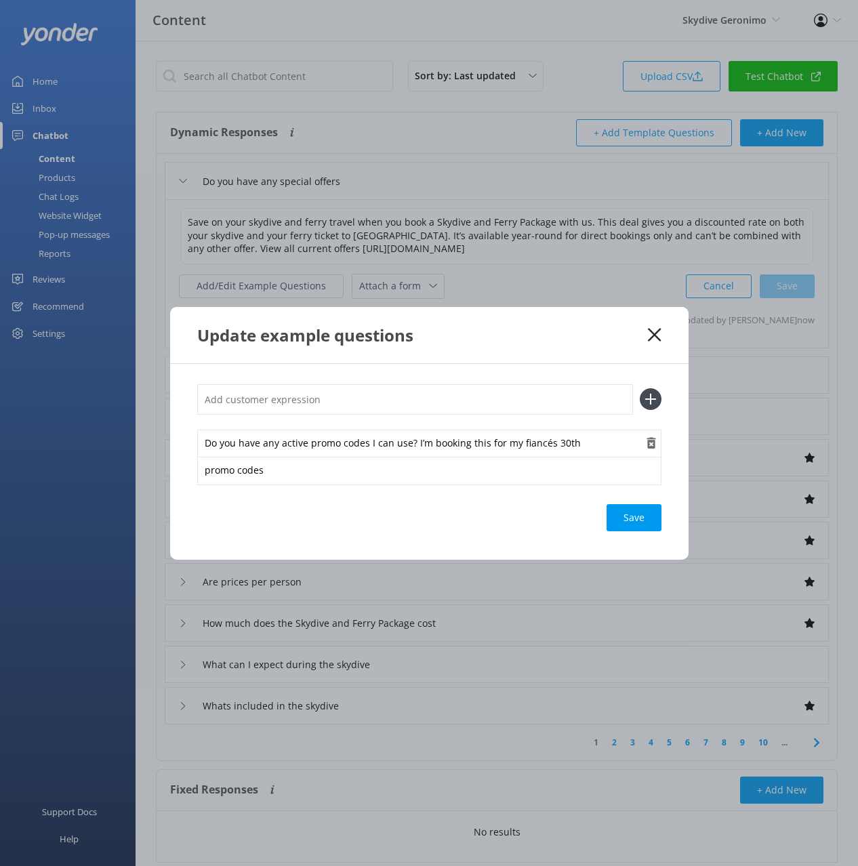
click at [633, 521] on div "Save" at bounding box center [633, 517] width 55 height 27
click at [655, 334] on use at bounding box center [654, 334] width 13 height 13
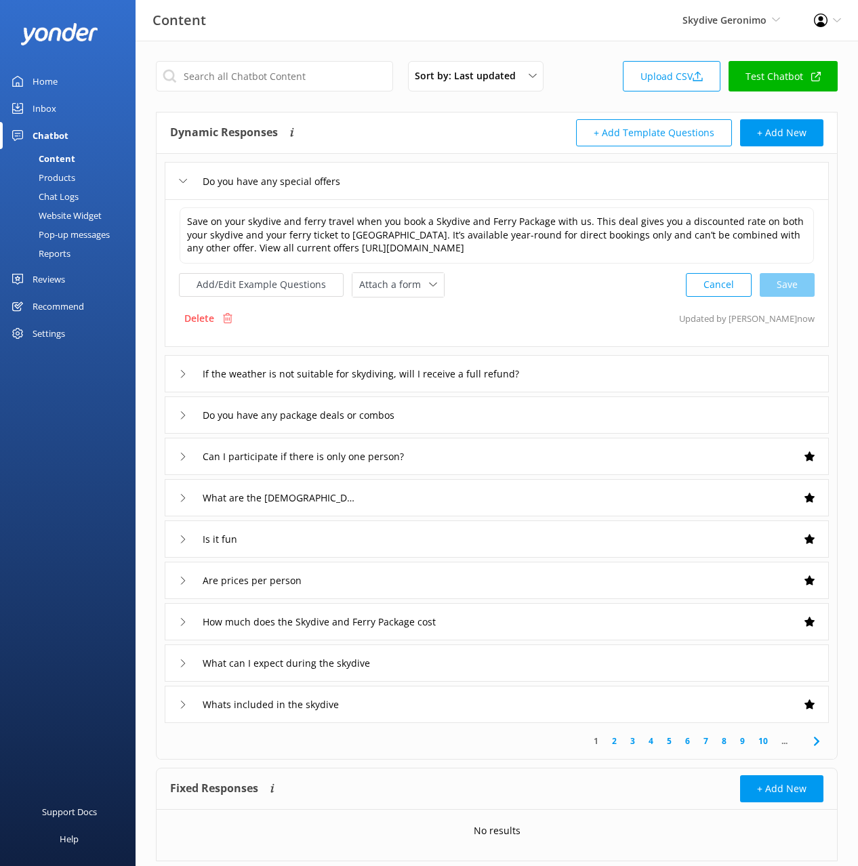
click at [69, 119] on link "Inbox" at bounding box center [67, 108] width 135 height 27
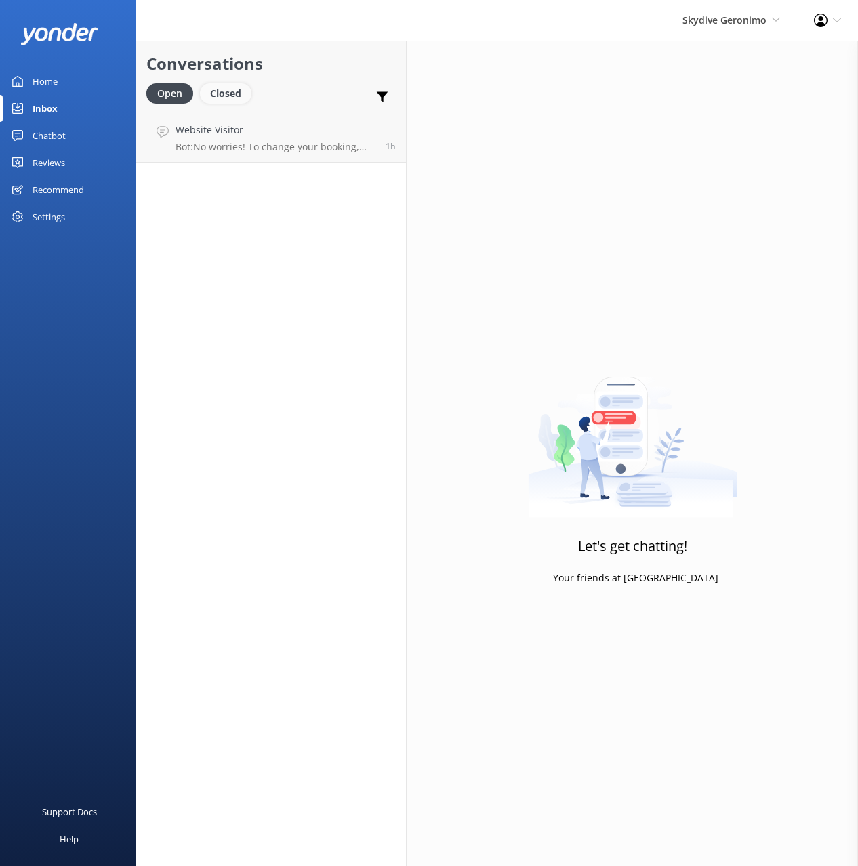
drag, startPoint x: 228, startPoint y: 102, endPoint x: 308, endPoint y: 75, distance: 84.2
click at [229, 101] on div "Closed" at bounding box center [225, 93] width 51 height 20
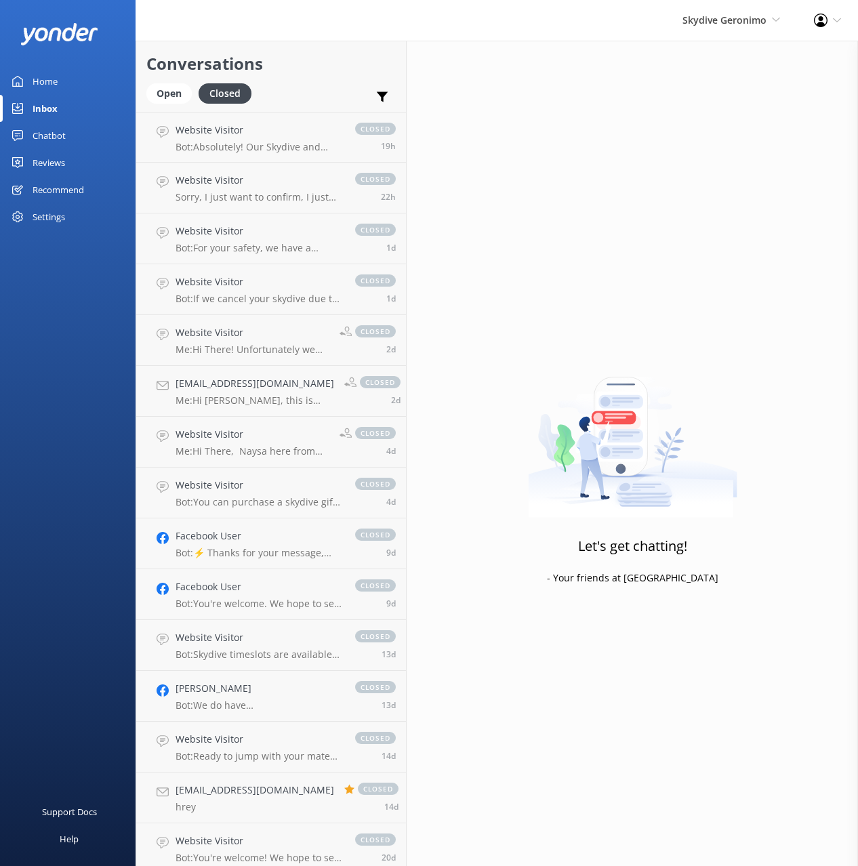
drag, startPoint x: 316, startPoint y: 74, endPoint x: 308, endPoint y: 322, distance: 248.1
click at [316, 74] on h2 "Conversations" at bounding box center [270, 64] width 249 height 26
drag, startPoint x: 209, startPoint y: 400, endPoint x: 290, endPoint y: 482, distance: 114.5
click at [210, 400] on p "Me: Hi Amy, this is Emily from the Skydive Geronimo office. How can help?" at bounding box center [254, 400] width 159 height 12
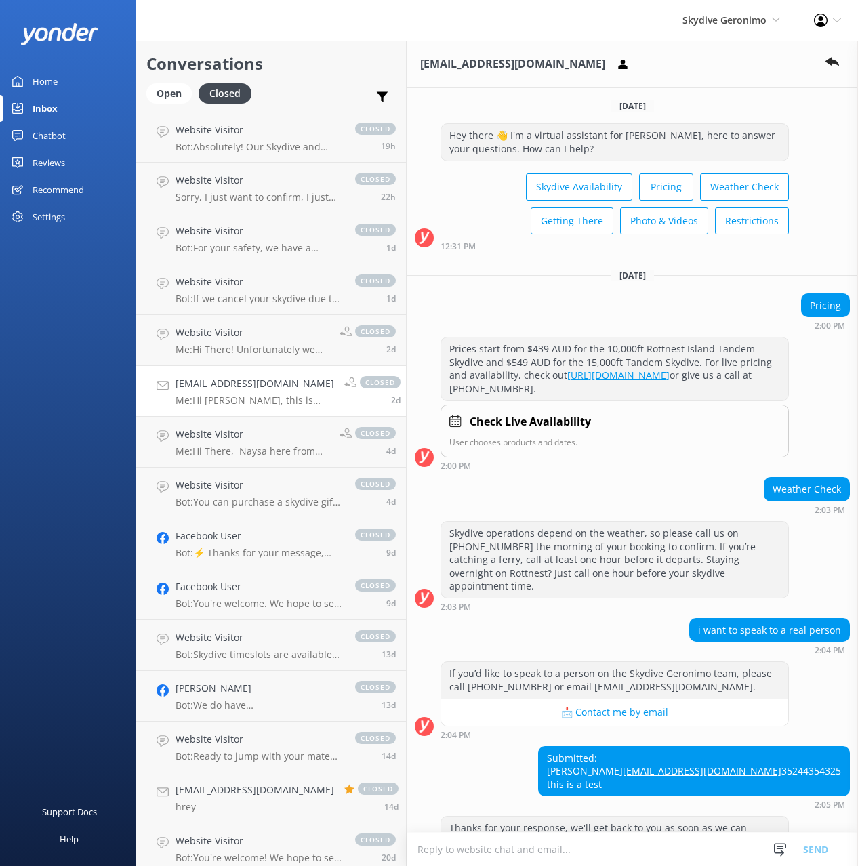
scroll to position [172, 0]
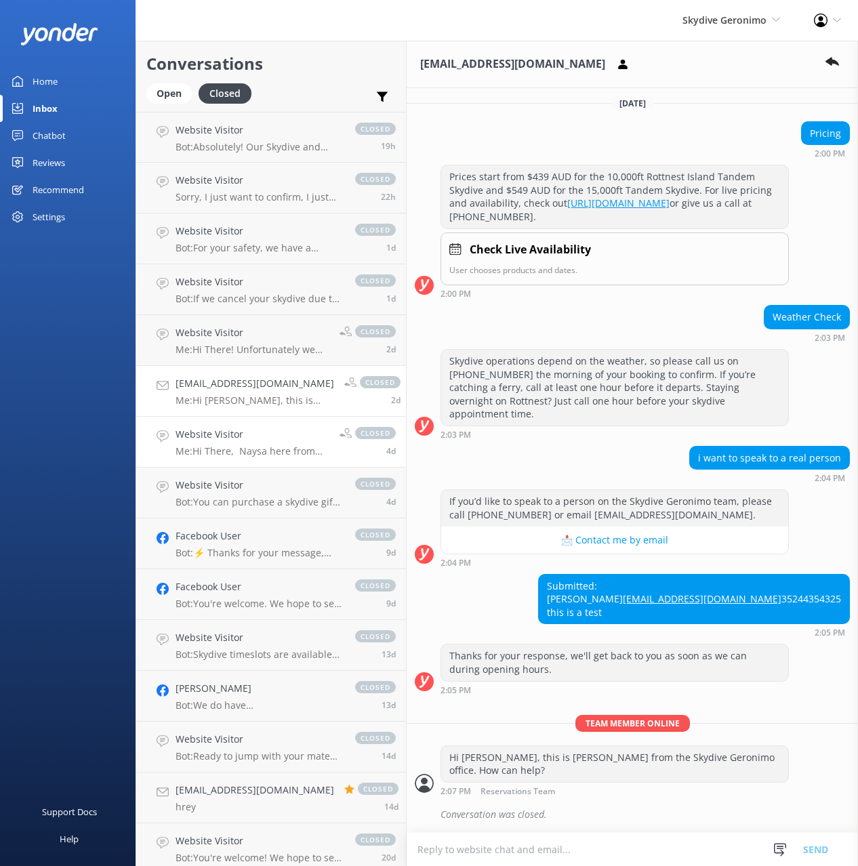
click at [257, 430] on h4 "Website Visitor" at bounding box center [252, 434] width 154 height 15
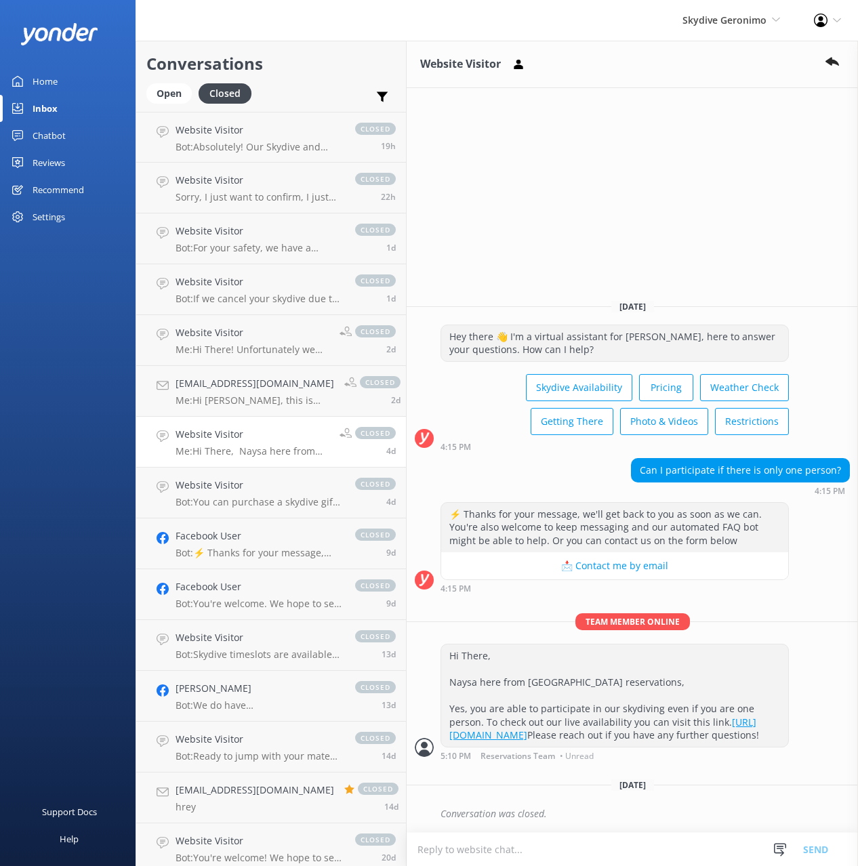
click at [692, 735] on div "Hi There, Naysa here from Skydive Geronimo reservations, Yes, you are able to p…" at bounding box center [614, 695] width 347 height 102
drag, startPoint x: 667, startPoint y: 709, endPoint x: 470, endPoint y: 687, distance: 197.7
click at [469, 686] on div "Hi There, Naysa here from Skydive Geronimo reservations, Yes, you are able to p…" at bounding box center [614, 695] width 347 height 102
copy div "you are able to participate in our skydiving even if you are one person. To che…"
click at [62, 135] on div "Chatbot" at bounding box center [49, 135] width 33 height 27
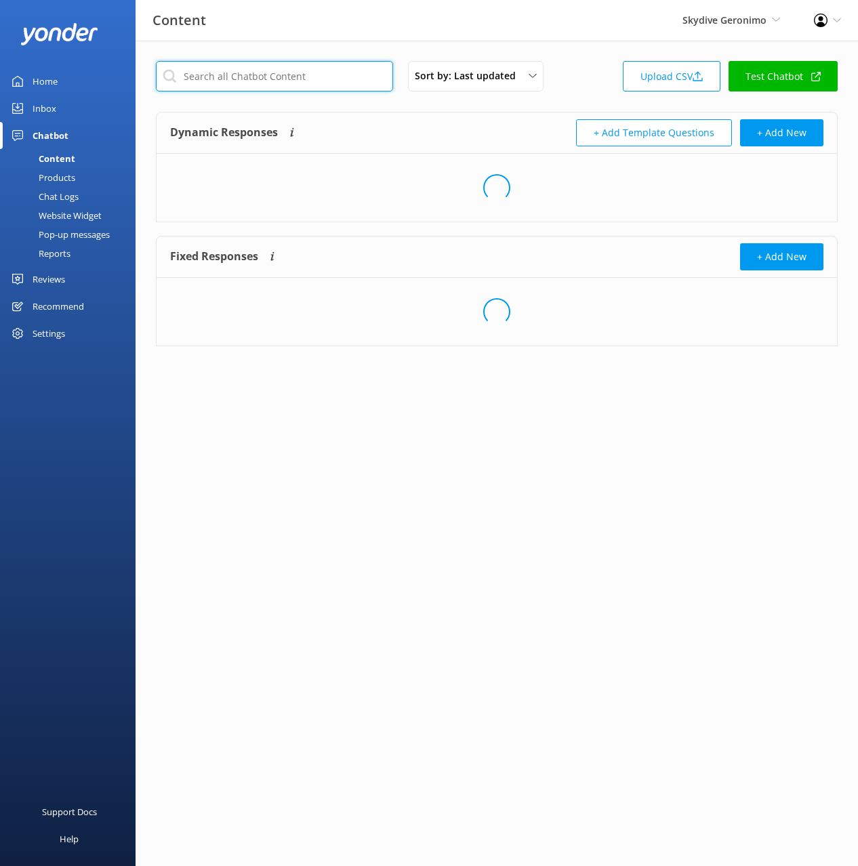
click at [336, 86] on input "text" at bounding box center [274, 76] width 237 height 30
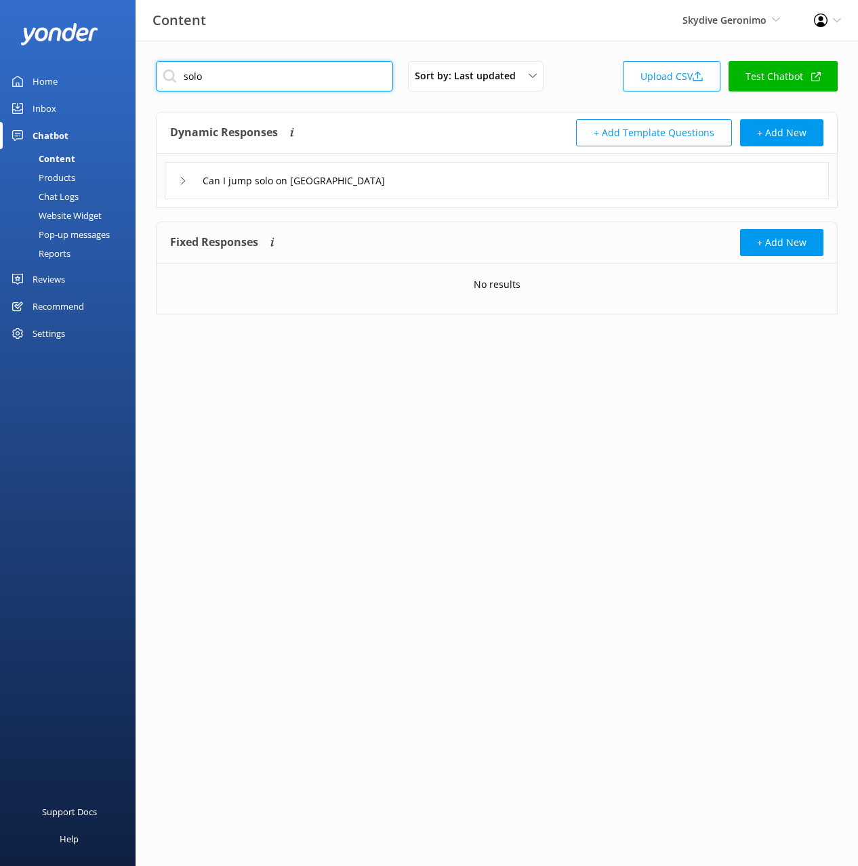
type input "solo"
click at [484, 187] on div "Can I jump solo on Rottnest Island" at bounding box center [497, 180] width 664 height 37
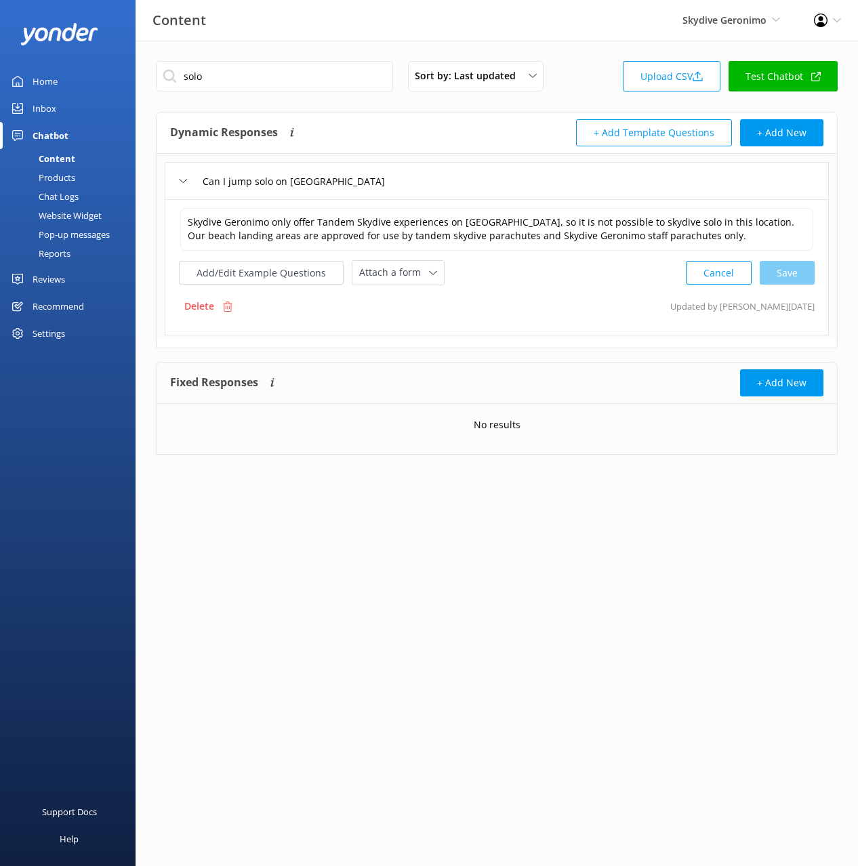
click at [447, 181] on div "Can I jump solo on Rottnest Island" at bounding box center [497, 180] width 664 height 37
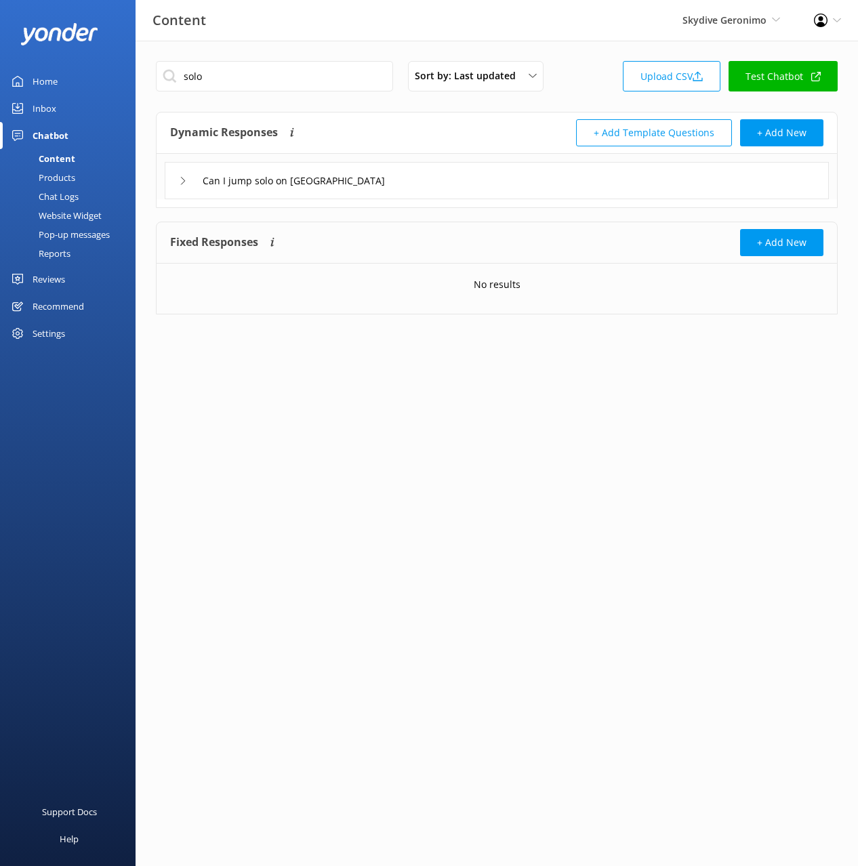
drag, startPoint x: 255, startPoint y: 96, endPoint x: 213, endPoint y: 75, distance: 47.6
click at [253, 95] on div "solo Sort by: Last updated Title (A-Z) Last updated Upload CSV Test Chatbot" at bounding box center [497, 80] width 682 height 39
click at [181, 74] on input "solo" at bounding box center [274, 76] width 237 height 30
drag, startPoint x: 48, startPoint y: 83, endPoint x: 48, endPoint y: 94, distance: 11.5
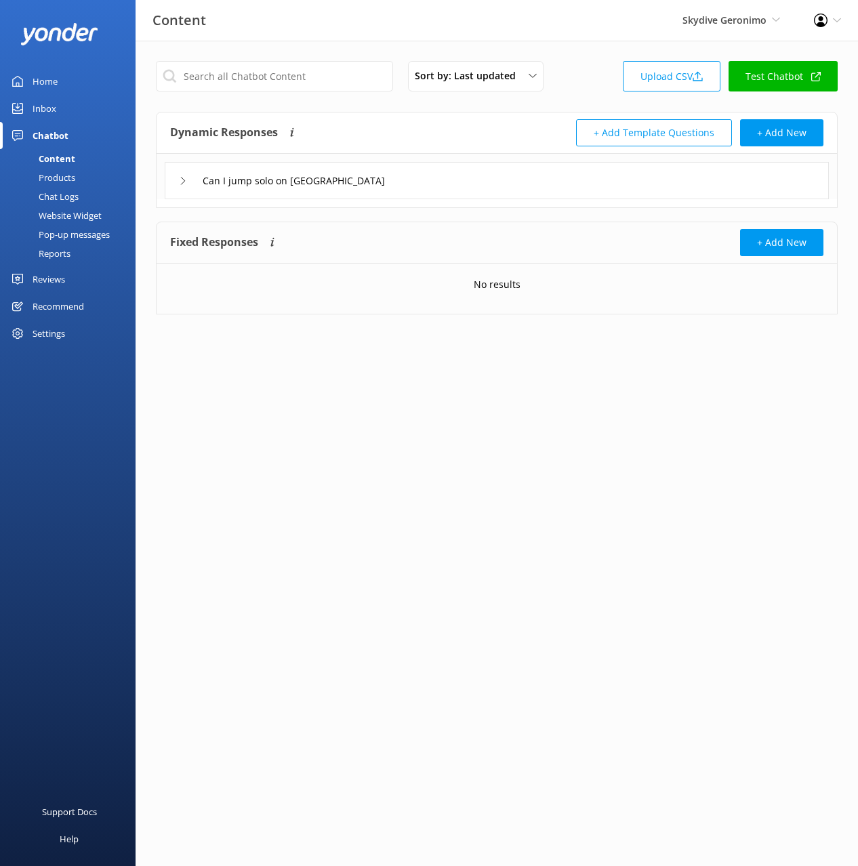
click at [48, 83] on div "Home" at bounding box center [45, 81] width 25 height 27
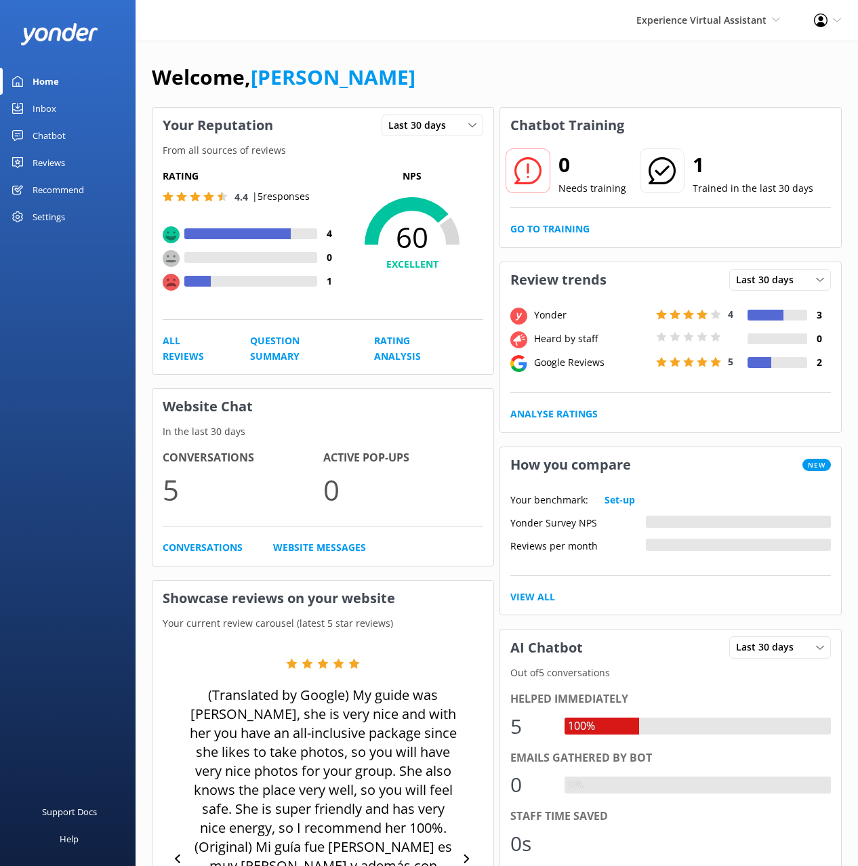
click at [394, 103] on div "Welcome, Mikayla" at bounding box center [497, 84] width 690 height 46
click at [49, 135] on div "Chatbot" at bounding box center [49, 135] width 33 height 27
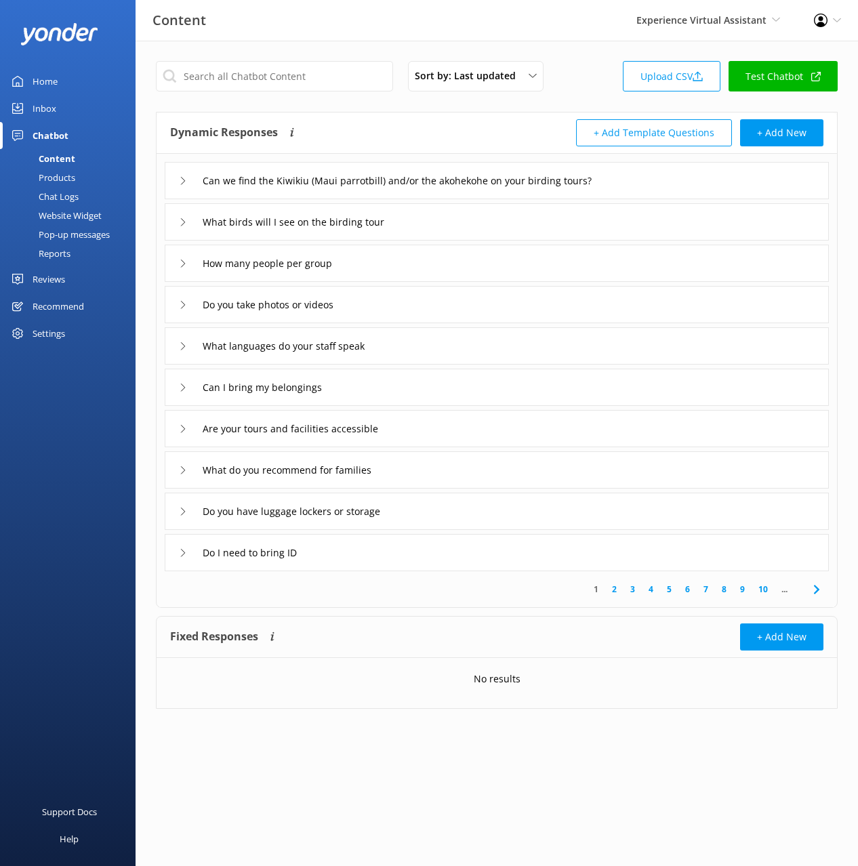
click at [413, 125] on div "Dynamic Responses The chatbot will generate a response based on the content inf…" at bounding box center [333, 132] width 327 height 27
click at [52, 194] on div "Chat Logs" at bounding box center [43, 196] width 70 height 19
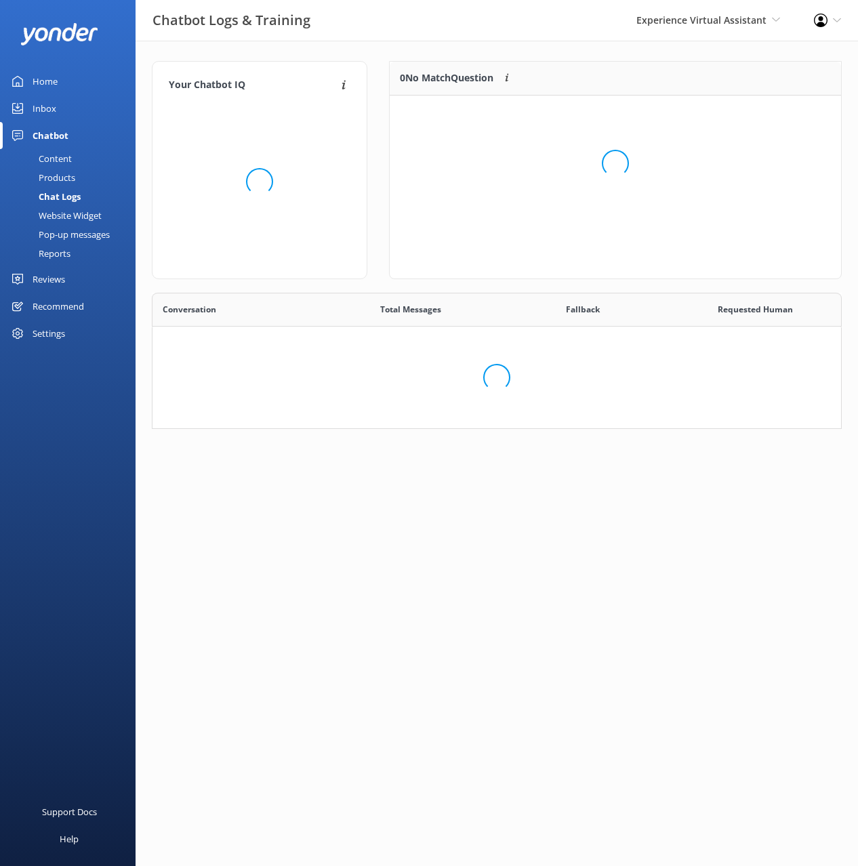
scroll to position [169, 451]
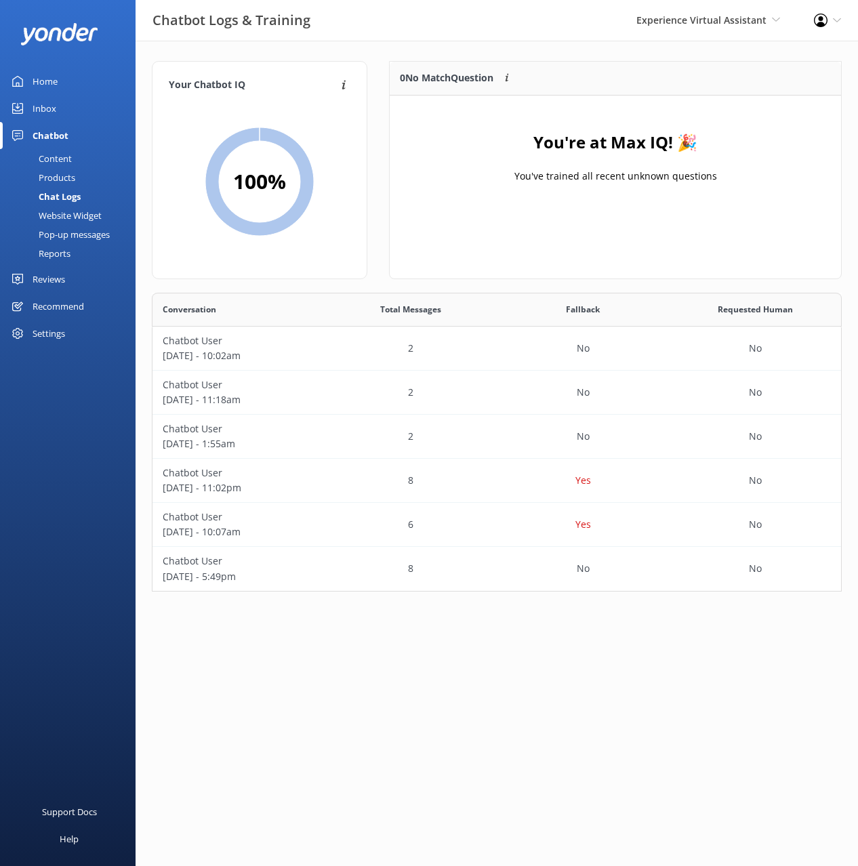
click at [493, 72] on p "0 No Match Question" at bounding box center [446, 77] width 93 height 15
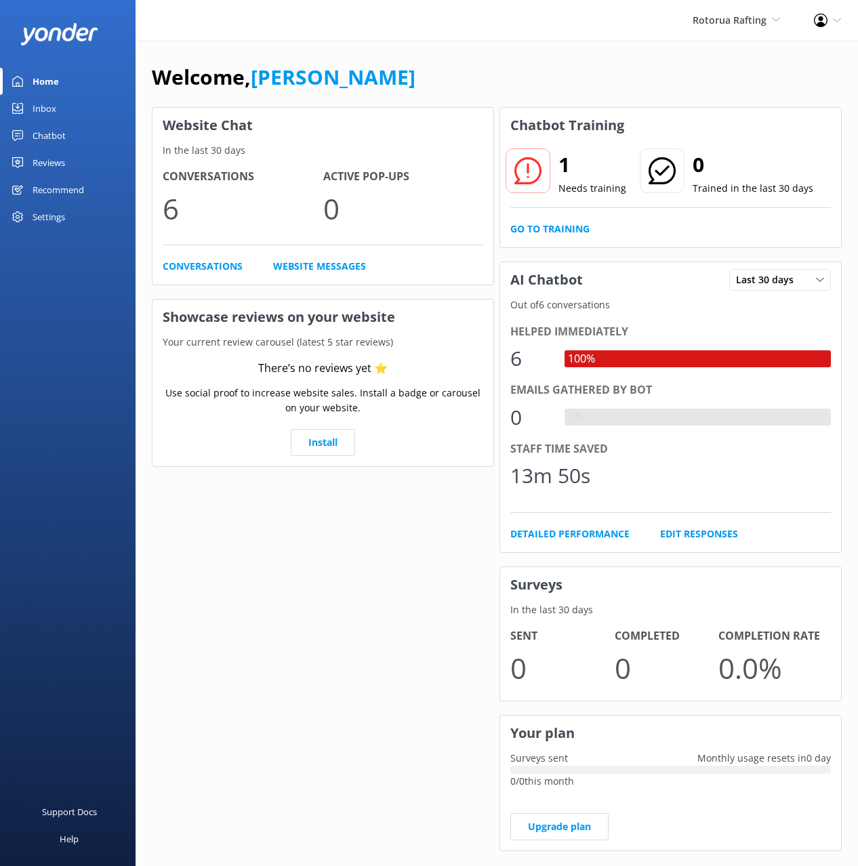
click at [62, 139] on div "Chatbot" at bounding box center [49, 135] width 33 height 27
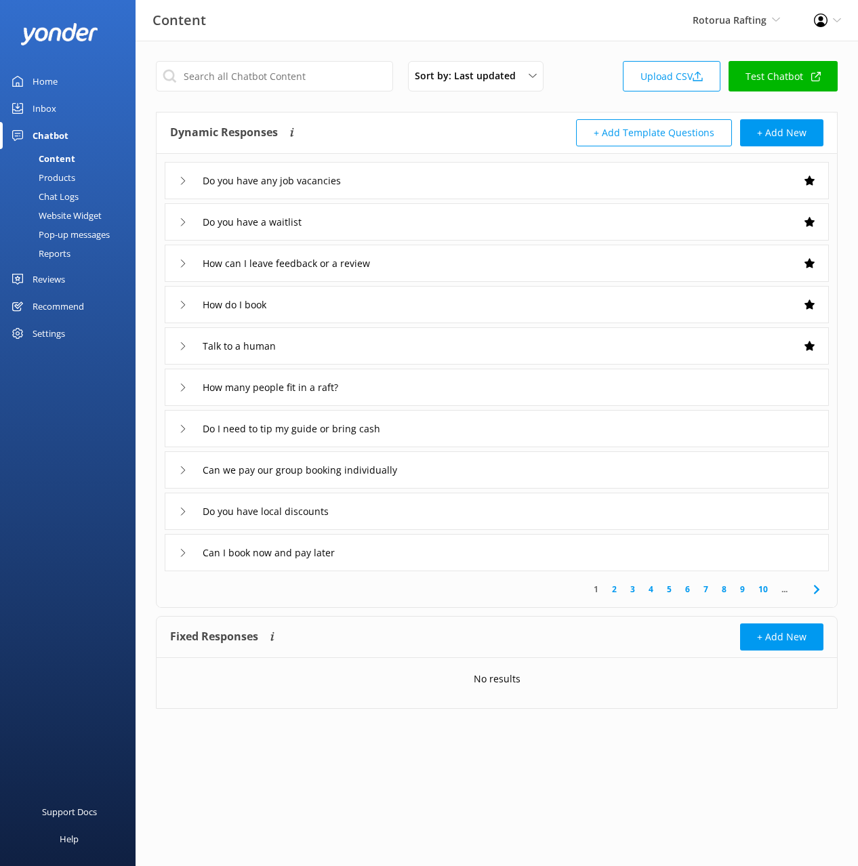
click at [448, 137] on div "Dynamic Responses The chatbot will generate a response based on the content inf…" at bounding box center [333, 132] width 327 height 27
drag, startPoint x: 66, startPoint y: 194, endPoint x: 119, endPoint y: 187, distance: 52.6
click at [66, 194] on div "Chat Logs" at bounding box center [43, 196] width 70 height 19
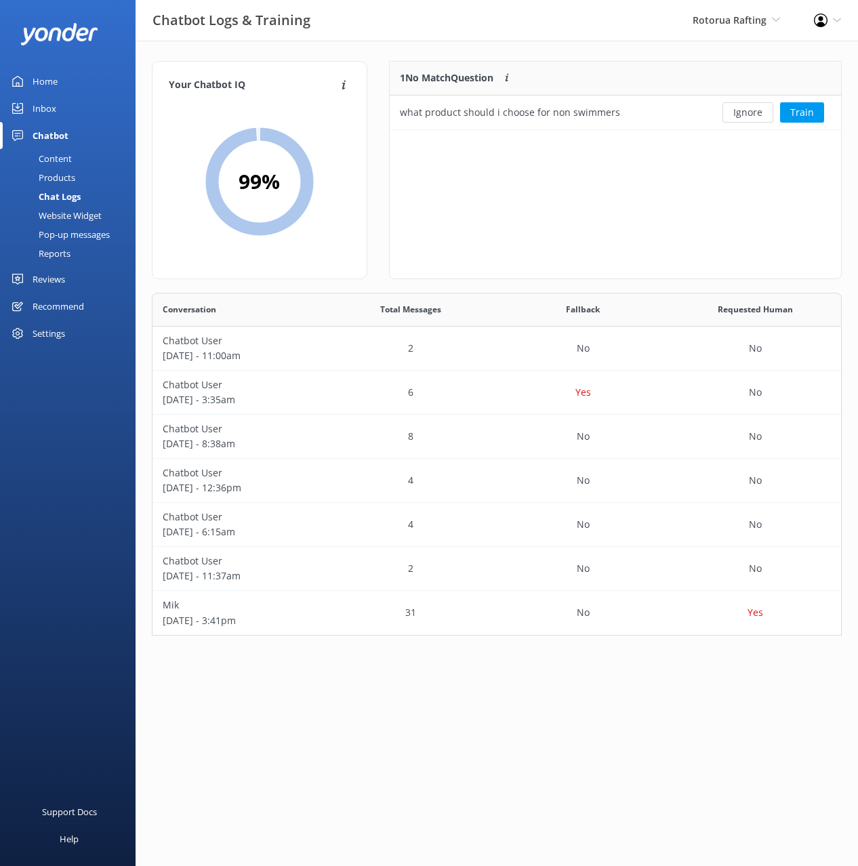
scroll to position [343, 690]
drag, startPoint x: 437, startPoint y: 43, endPoint x: 445, endPoint y: 45, distance: 8.4
click at [438, 43] on div "Your Chatbot IQ Your Chatbot IQ is the percentage of trained FAQs against untra…" at bounding box center [496, 352] width 722 height 622
click at [579, 51] on div "Your Chatbot IQ Your Chatbot IQ is the percentage of trained FAQs against untra…" at bounding box center [496, 352] width 722 height 622
click at [638, 55] on div "Your Chatbot IQ Your Chatbot IQ is the percentage of trained FAQs against untra…" at bounding box center [496, 352] width 722 height 622
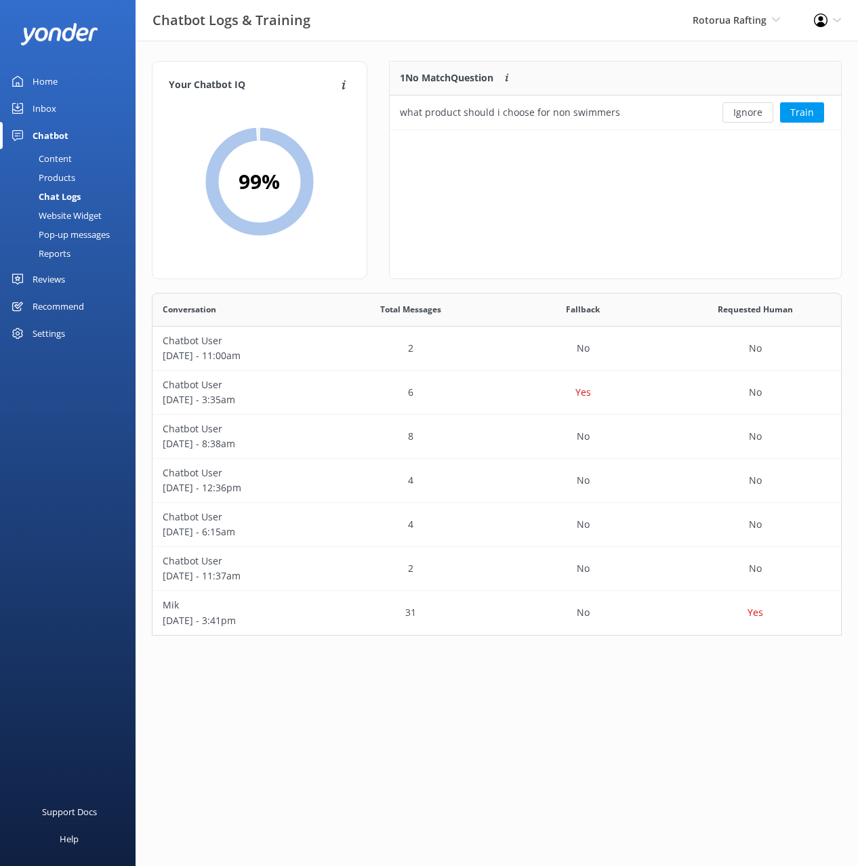
drag, startPoint x: 413, startPoint y: 182, endPoint x: 200, endPoint y: 158, distance: 214.8
click at [411, 182] on div "1 No Match Question Customers sometimes ask questions that don't fully match an…" at bounding box center [615, 170] width 453 height 218
drag, startPoint x: 64, startPoint y: 157, endPoint x: 107, endPoint y: 148, distance: 44.2
click at [64, 157] on div "Content" at bounding box center [40, 158] width 64 height 19
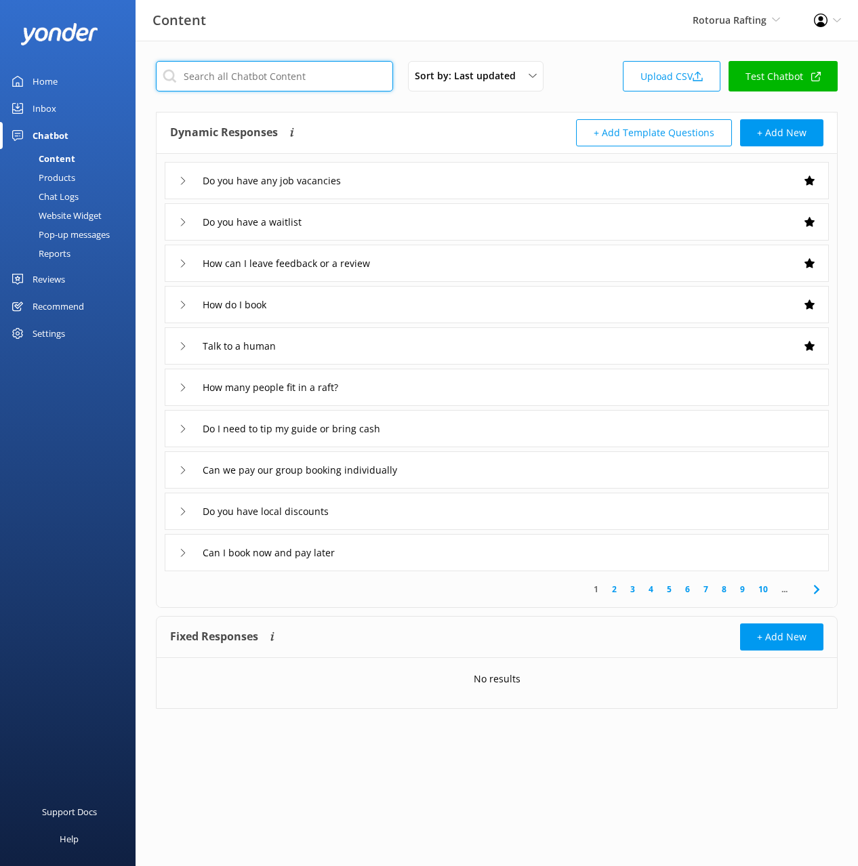
click at [279, 79] on input "text" at bounding box center [274, 76] width 237 height 30
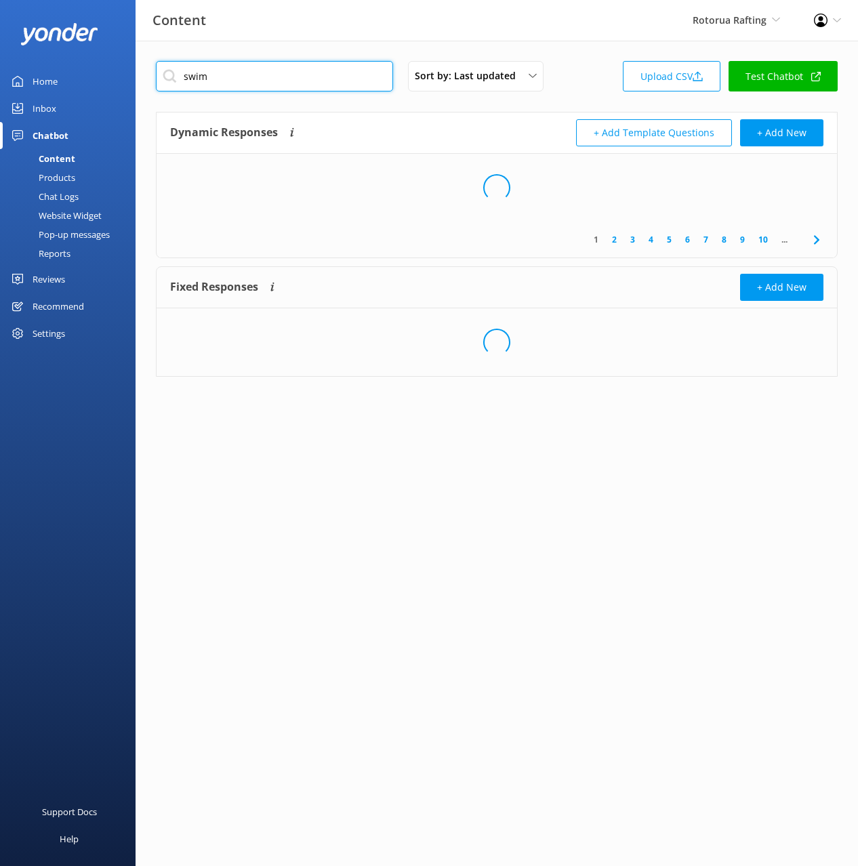
type input "swim"
click at [483, 123] on div "Dynamic Responses The chatbot will generate a response based on the content inf…" at bounding box center [333, 132] width 327 height 27
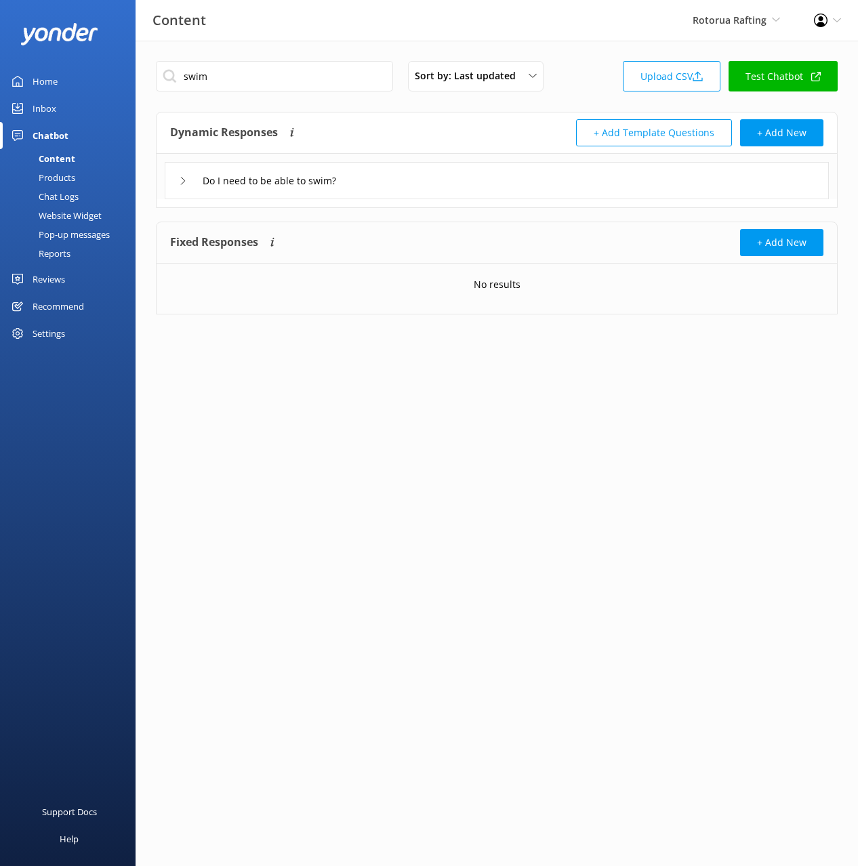
click at [447, 169] on div "Do I need to be able to swim?" at bounding box center [497, 180] width 664 height 37
drag, startPoint x: 64, startPoint y: 201, endPoint x: 125, endPoint y: 194, distance: 62.0
click at [64, 201] on div "Chat Logs" at bounding box center [43, 196] width 70 height 19
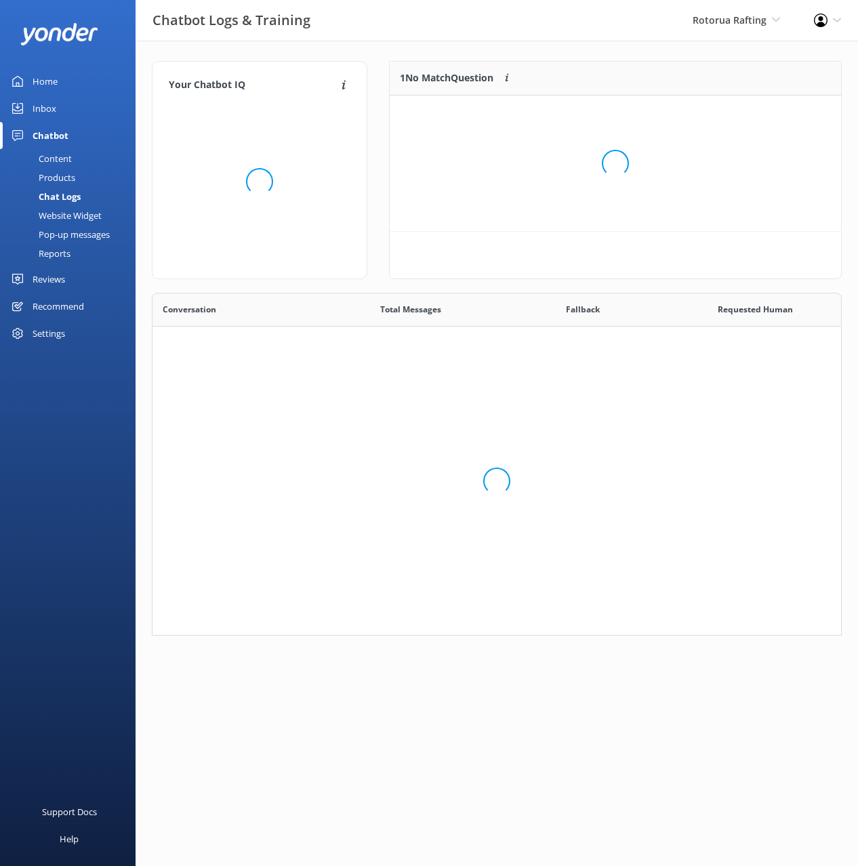
scroll to position [68, 451]
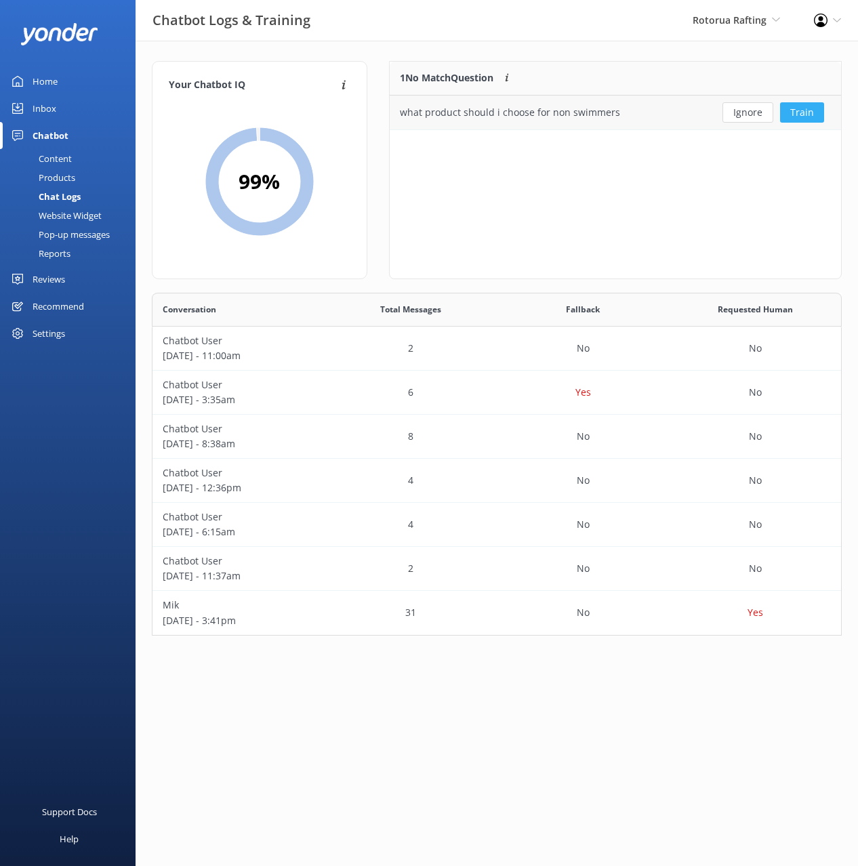
click at [810, 110] on button "Train" at bounding box center [802, 112] width 44 height 20
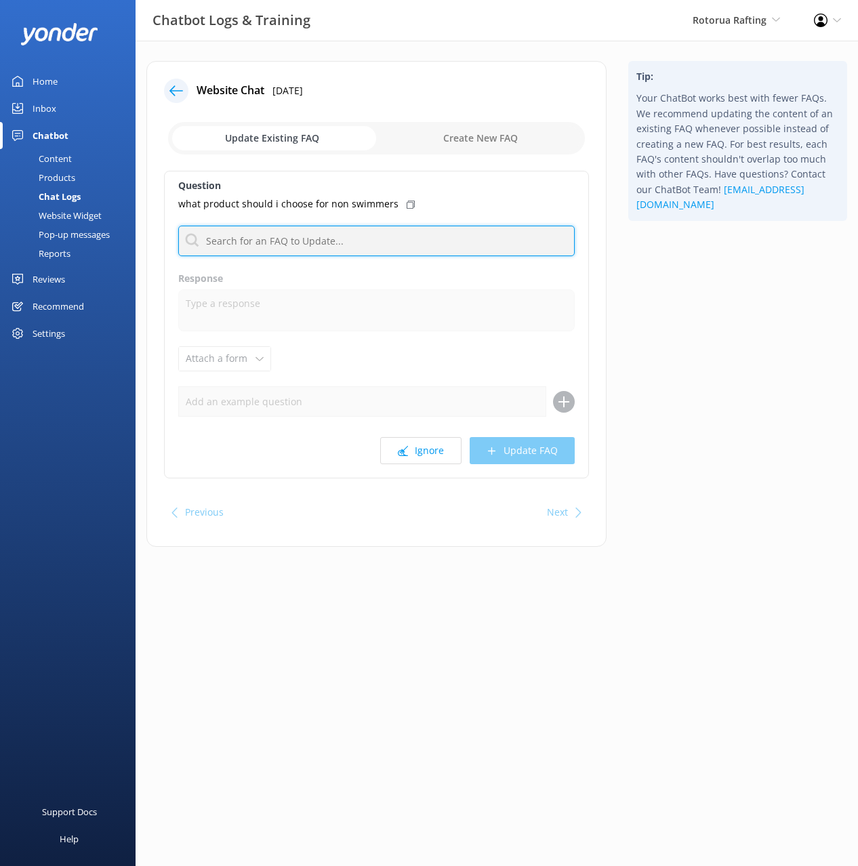
click at [420, 239] on input "text" at bounding box center [376, 241] width 396 height 30
type input "swim"
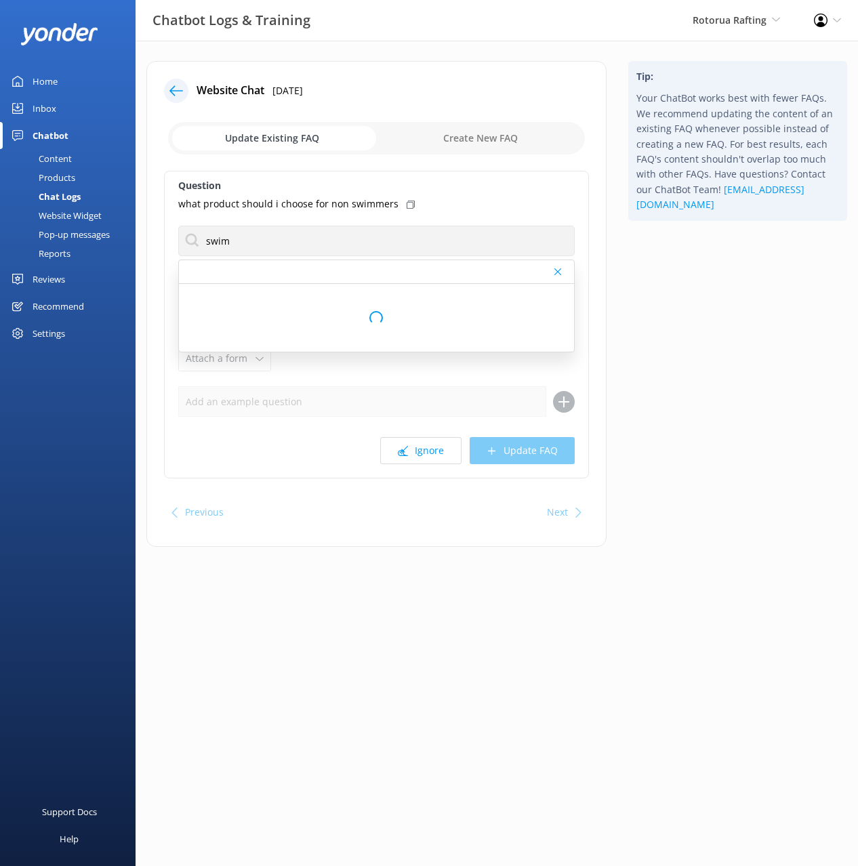
click at [406, 204] on use at bounding box center [410, 205] width 8 height 8
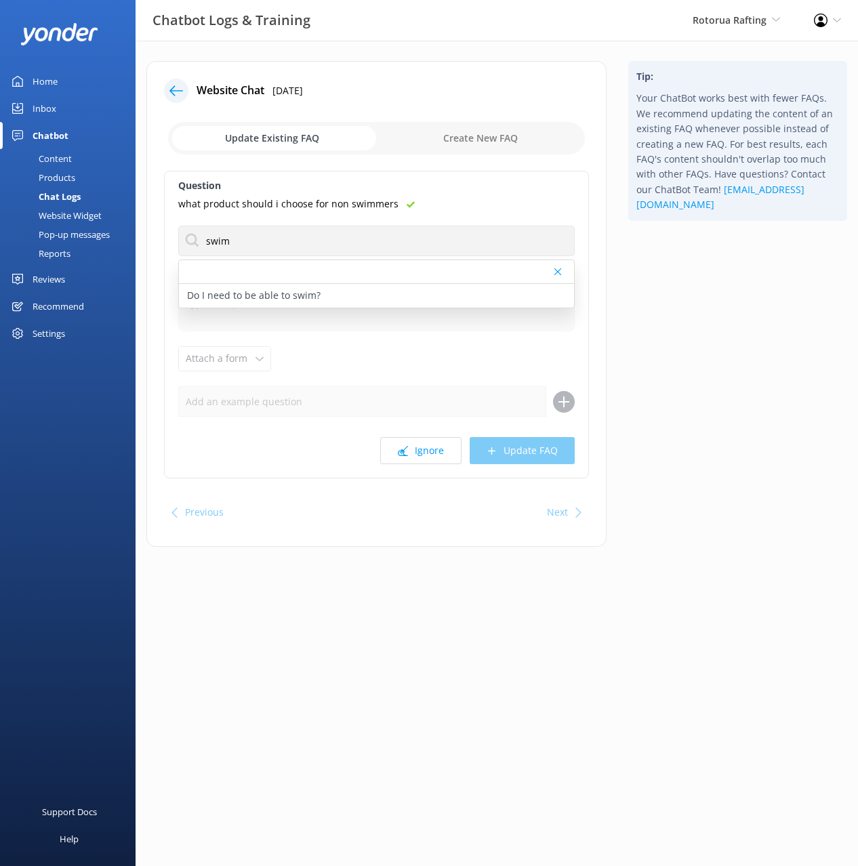
drag, startPoint x: 351, startPoint y: 288, endPoint x: 419, endPoint y: 367, distance: 104.3
click at [351, 288] on div "Do I need to be able to swim?" at bounding box center [376, 296] width 395 height 24
type textarea "Swimming skills aren’t required. Every rafter wears a flotation vest, and our g…"
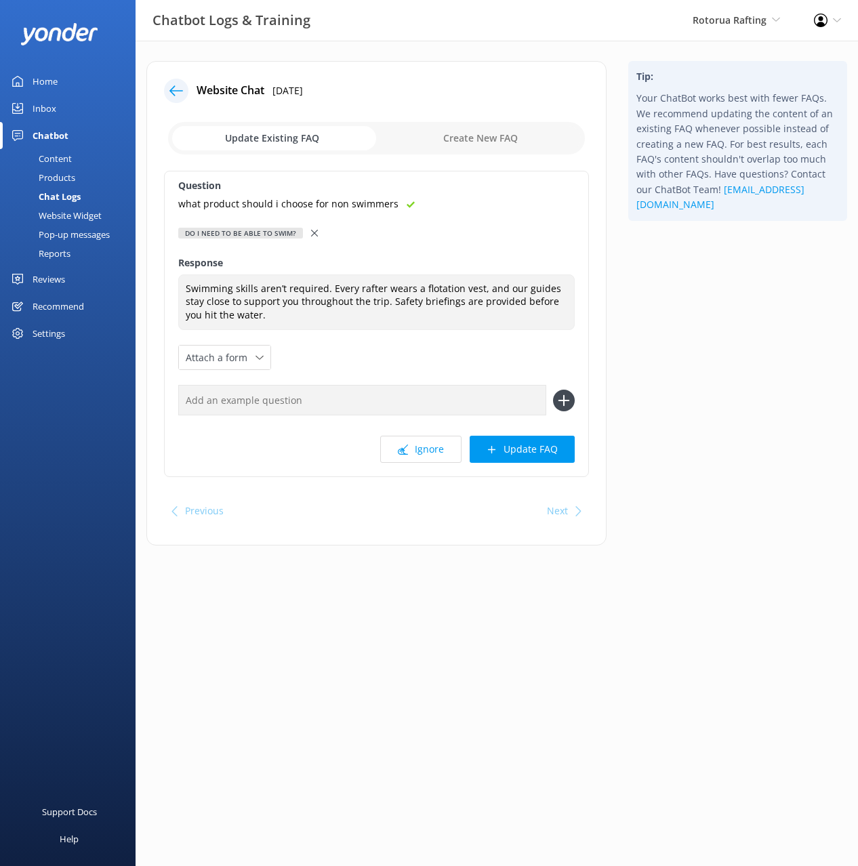
click at [465, 391] on input "text" at bounding box center [362, 400] width 368 height 30
paste input "what product should i choose for non swimmers"
type input "what product should i choose for non swimmers"
click at [553, 390] on button at bounding box center [564, 401] width 22 height 22
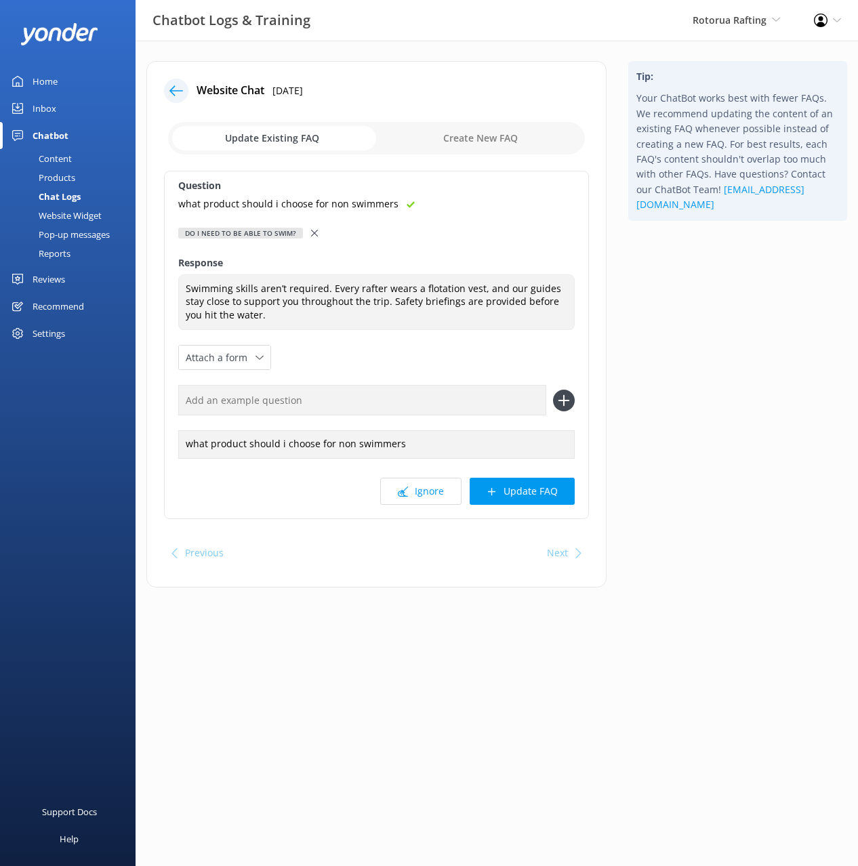
drag, startPoint x: 543, startPoint y: 495, endPoint x: 617, endPoint y: 470, distance: 78.4
click at [543, 495] on button "Update FAQ" at bounding box center [521, 491] width 105 height 27
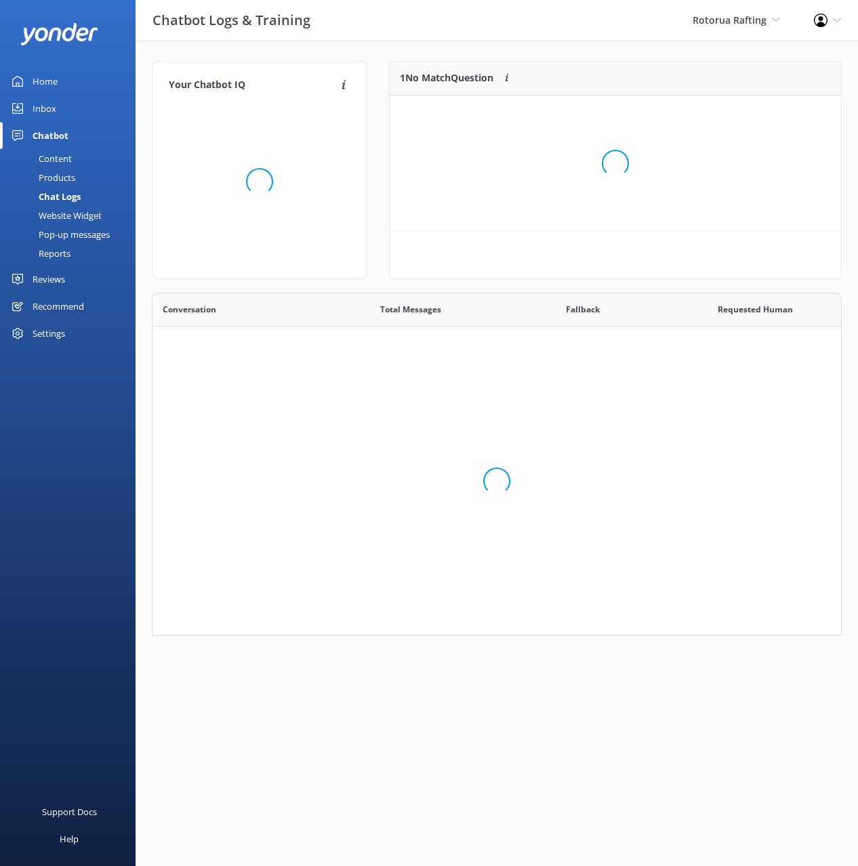
scroll to position [343, 690]
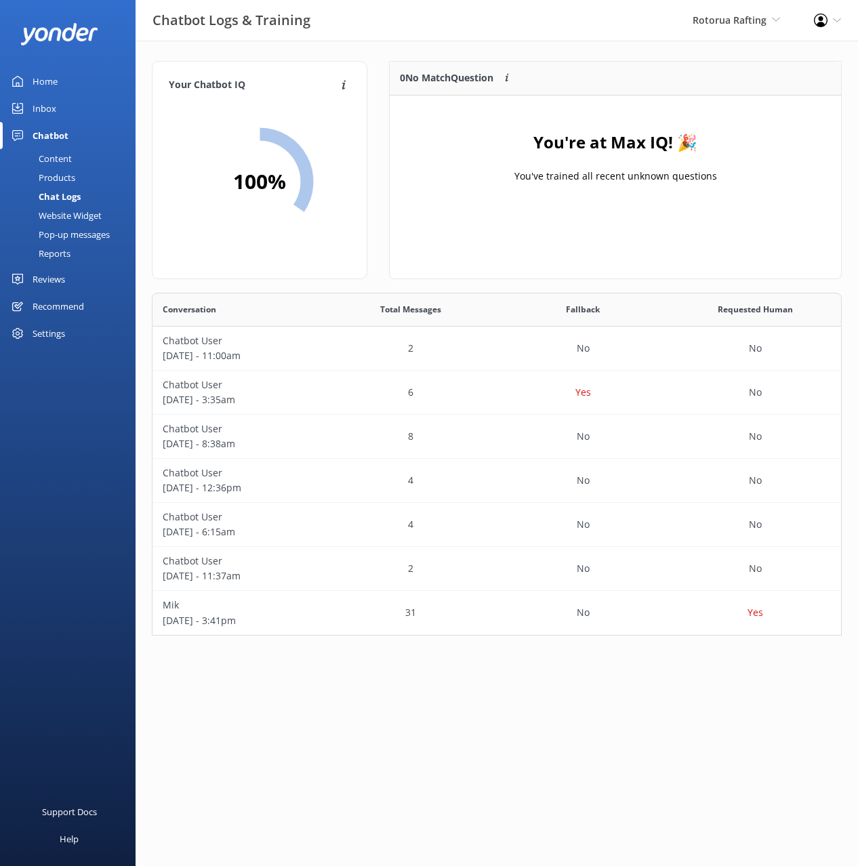
drag, startPoint x: 53, startPoint y: 112, endPoint x: 98, endPoint y: 105, distance: 46.0
click at [53, 112] on div "Inbox" at bounding box center [45, 108] width 24 height 27
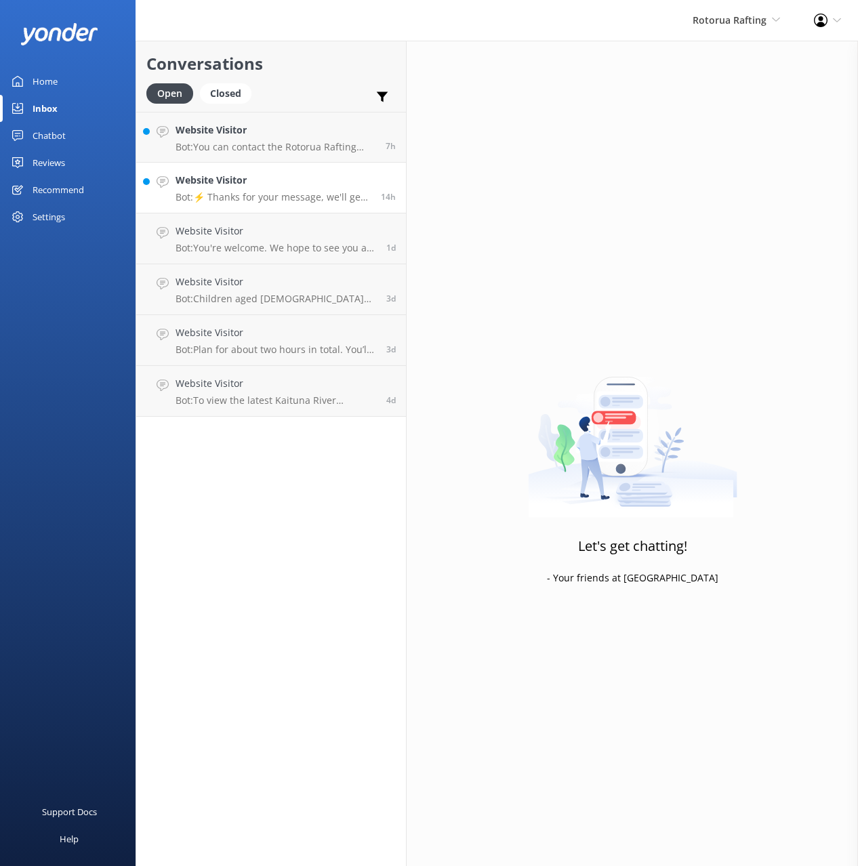
drag, startPoint x: 267, startPoint y: 125, endPoint x: 284, endPoint y: 174, distance: 51.6
click at [267, 125] on h4 "Website Visitor" at bounding box center [275, 130] width 200 height 15
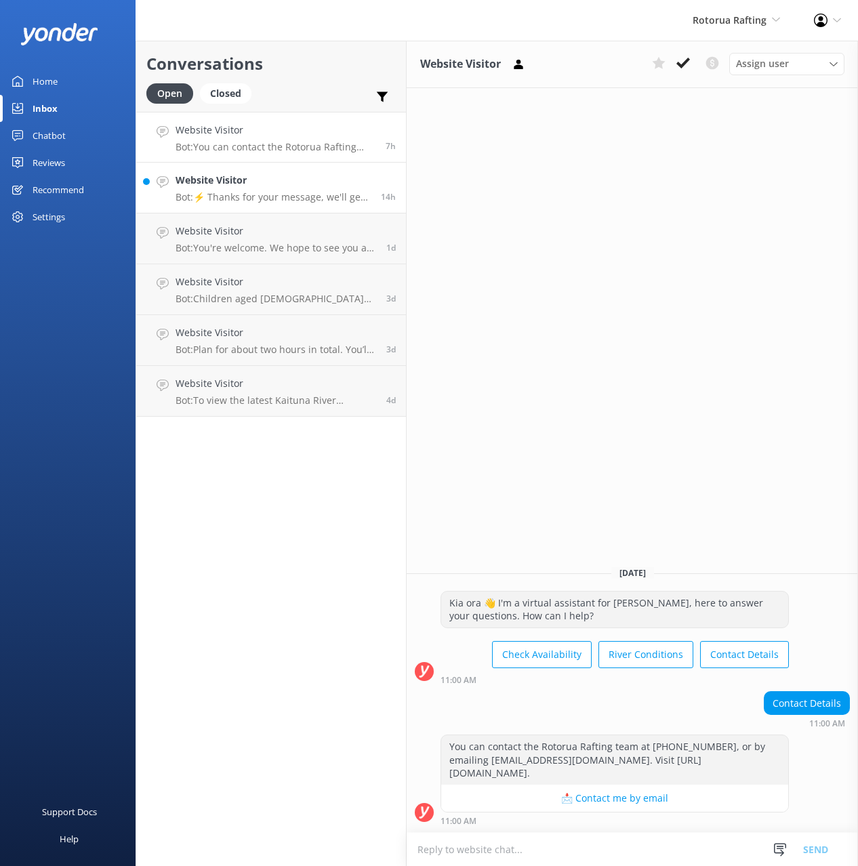
click at [285, 182] on h4 "Website Visitor" at bounding box center [272, 180] width 195 height 15
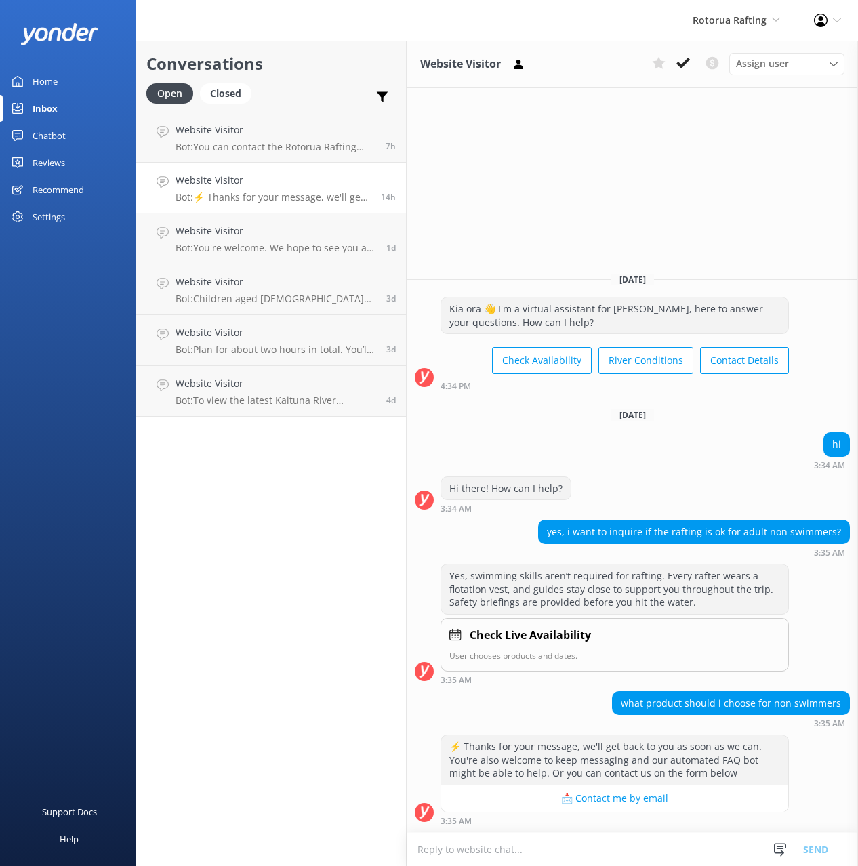
click at [286, 89] on div "Open Closed Important Converted Assigned to me Unassigned" at bounding box center [270, 99] width 249 height 33
drag, startPoint x: 39, startPoint y: 128, endPoint x: 101, endPoint y: 149, distance: 65.8
click at [39, 128] on div "Chatbot" at bounding box center [49, 135] width 33 height 27
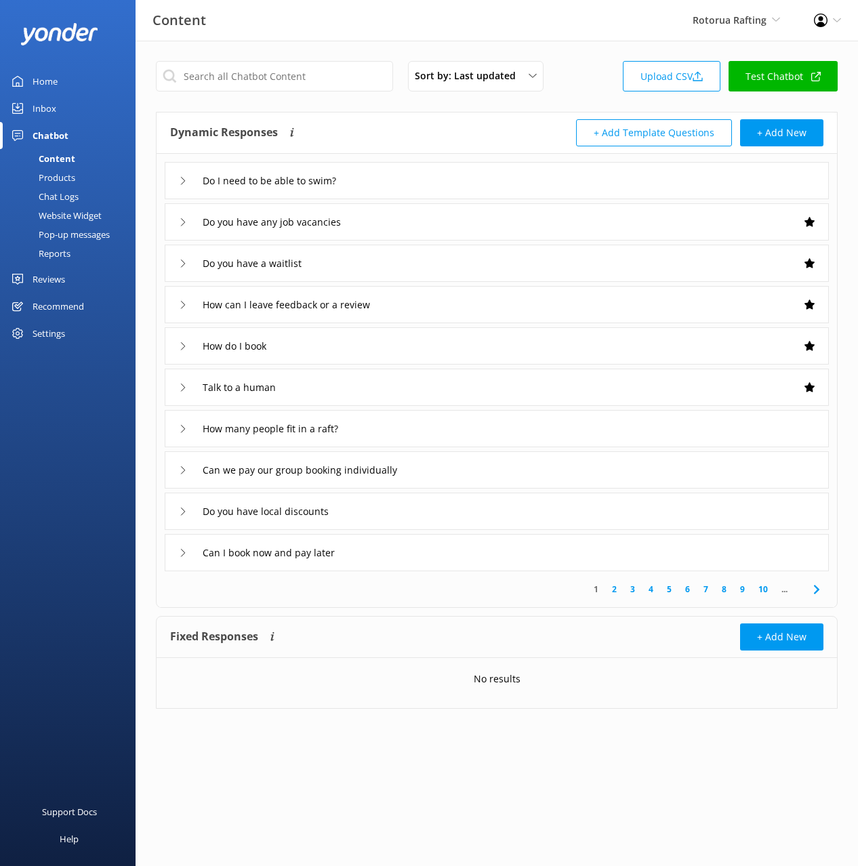
drag, startPoint x: 247, startPoint y: 47, endPoint x: 181, endPoint y: 35, distance: 66.7
click at [247, 47] on div "Sort by: Last updated Title (A-Z) Last updated Upload CSV Test Chatbot Dynamic …" at bounding box center [496, 395] width 722 height 709
drag, startPoint x: 471, startPoint y: 6, endPoint x: 842, endPoint y: 217, distance: 427.2
click at [471, 6] on div "Content Rotorua Rafting Black Cat Cruises [GEOGRAPHIC_DATA] [GEOGRAPHIC_DATA] […" at bounding box center [429, 20] width 858 height 41
drag, startPoint x: 68, startPoint y: 86, endPoint x: 128, endPoint y: 85, distance: 60.3
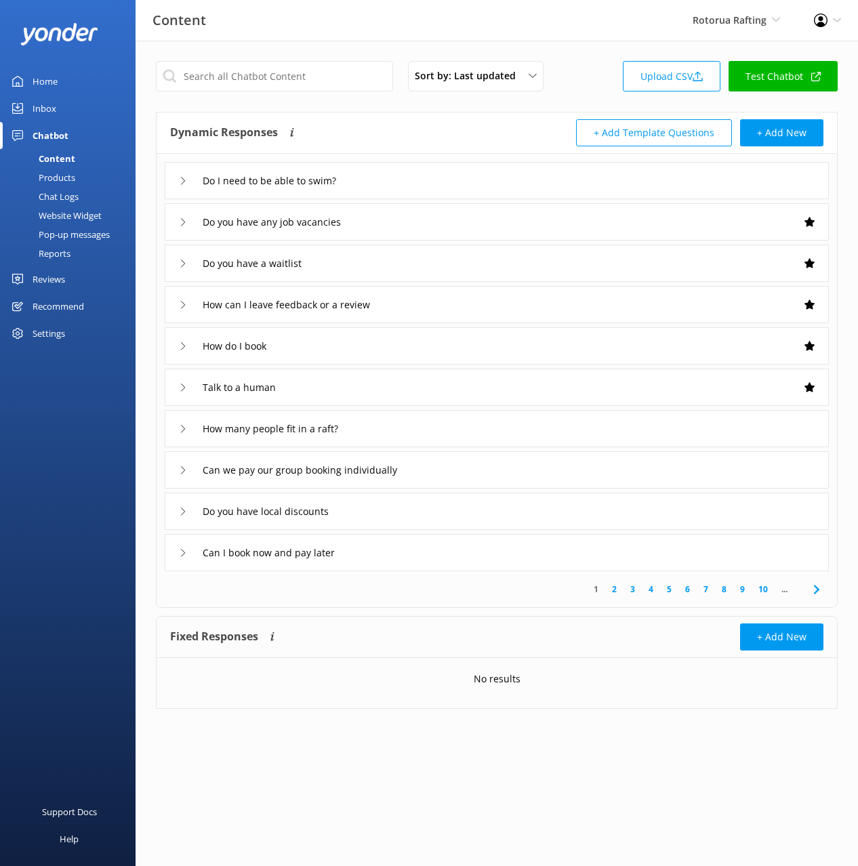
click at [68, 86] on link "Home" at bounding box center [67, 81] width 135 height 27
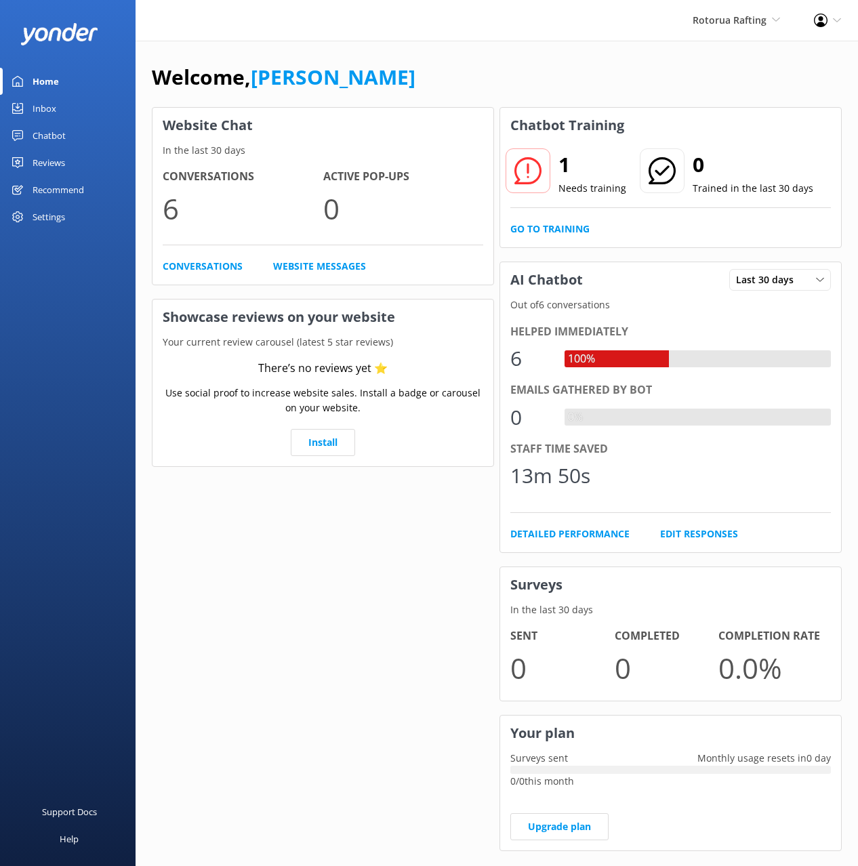
drag, startPoint x: 526, startPoint y: 75, endPoint x: 516, endPoint y: 79, distance: 10.1
click at [526, 75] on div "Welcome, [PERSON_NAME]" at bounding box center [497, 84] width 690 height 46
click at [610, 81] on div "Welcome, [PERSON_NAME]" at bounding box center [497, 84] width 690 height 46
drag, startPoint x: 627, startPoint y: 79, endPoint x: 677, endPoint y: 30, distance: 69.9
click at [629, 78] on div "Welcome, [PERSON_NAME]" at bounding box center [497, 84] width 690 height 46
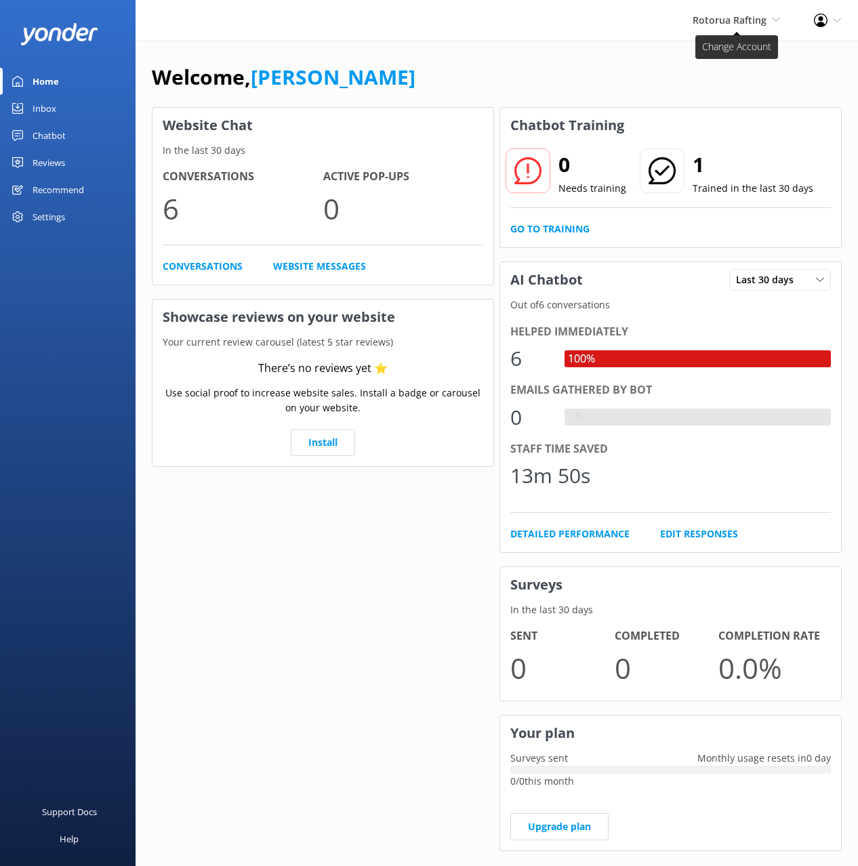
drag, startPoint x: 717, startPoint y: 27, endPoint x: 732, endPoint y: 175, distance: 148.4
click at [717, 27] on span "Rotorua Rafting Black Cat Cruises [GEOGRAPHIC_DATA] [GEOGRAPHIC_DATA] [GEOGRAPH…" at bounding box center [735, 20] width 87 height 15
drag, startPoint x: 607, startPoint y: 83, endPoint x: 627, endPoint y: 98, distance: 25.1
click at [607, 83] on div "Welcome, [PERSON_NAME]" at bounding box center [497, 84] width 690 height 46
